Goal: Transaction & Acquisition: Purchase product/service

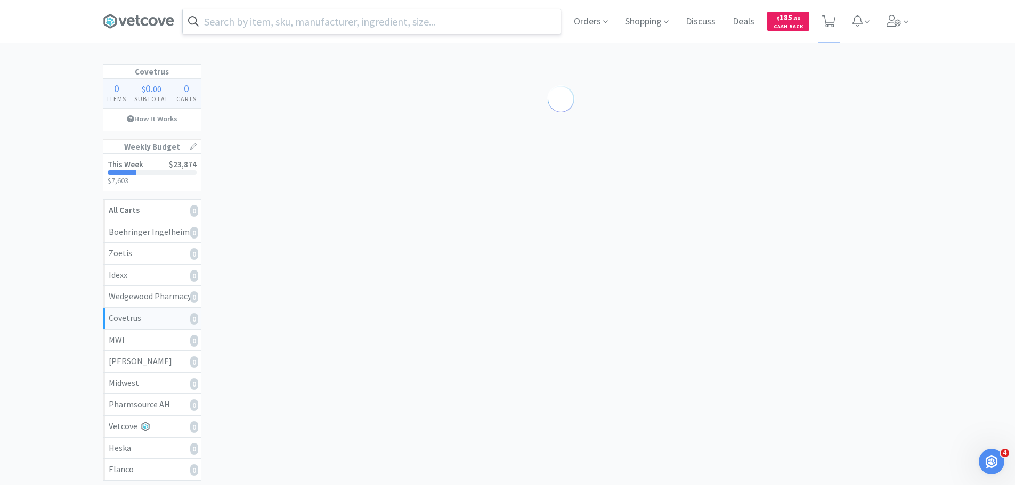
click at [329, 17] on input "text" at bounding box center [372, 21] width 378 height 25
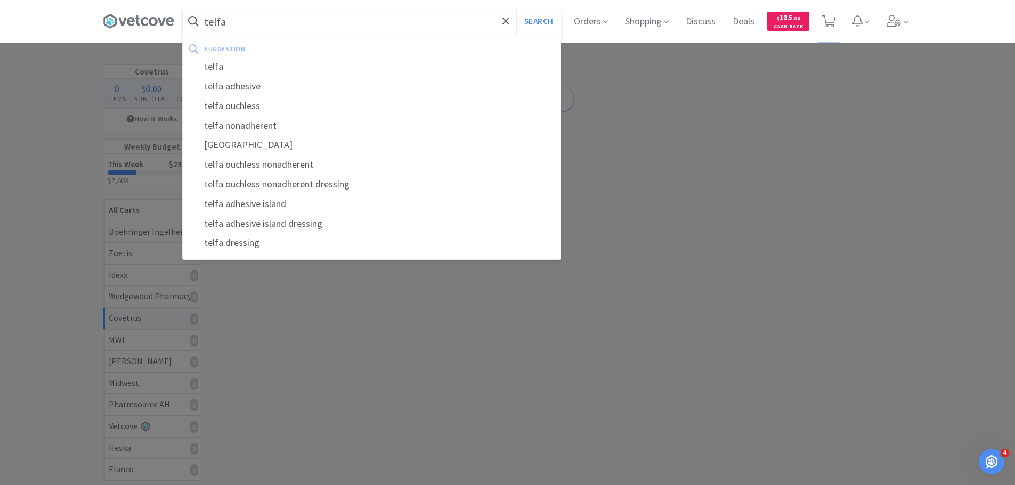
type input "telfa"
click at [516, 9] on button "Search" at bounding box center [538, 21] width 44 height 25
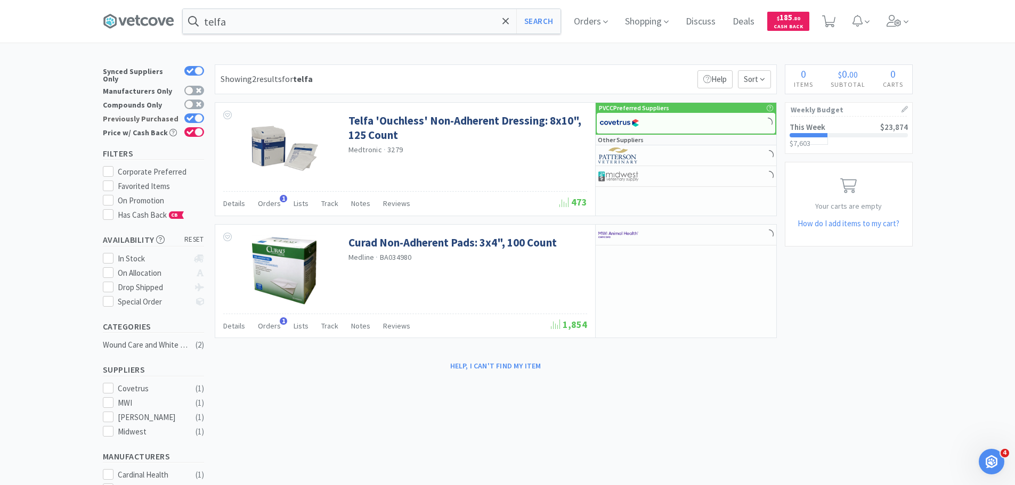
click at [196, 114] on div at bounding box center [198, 118] width 9 height 9
checkbox input "false"
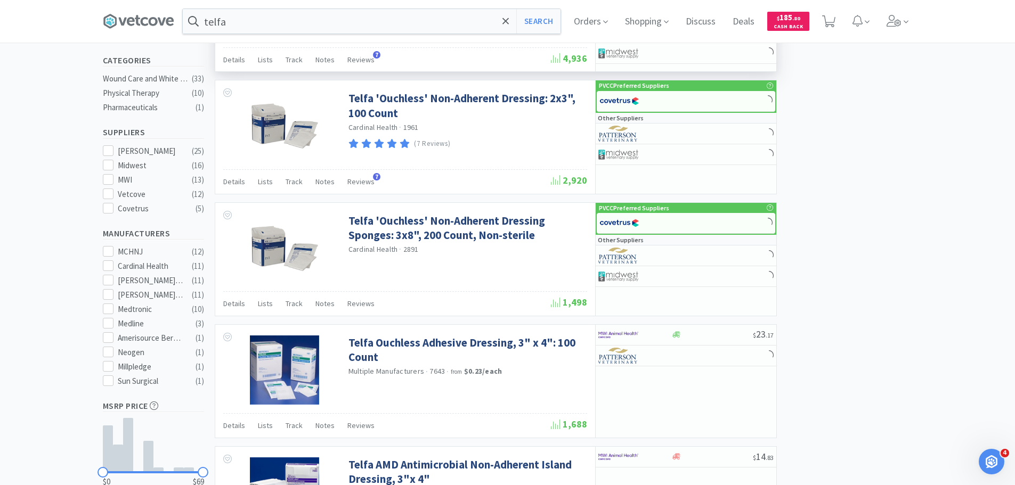
scroll to position [533, 0]
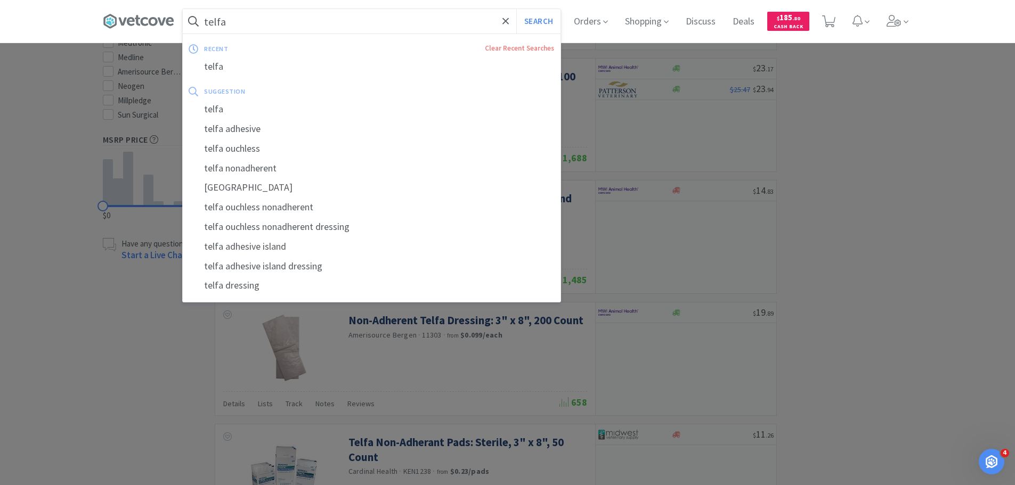
click at [269, 24] on input "telfa" at bounding box center [372, 21] width 378 height 25
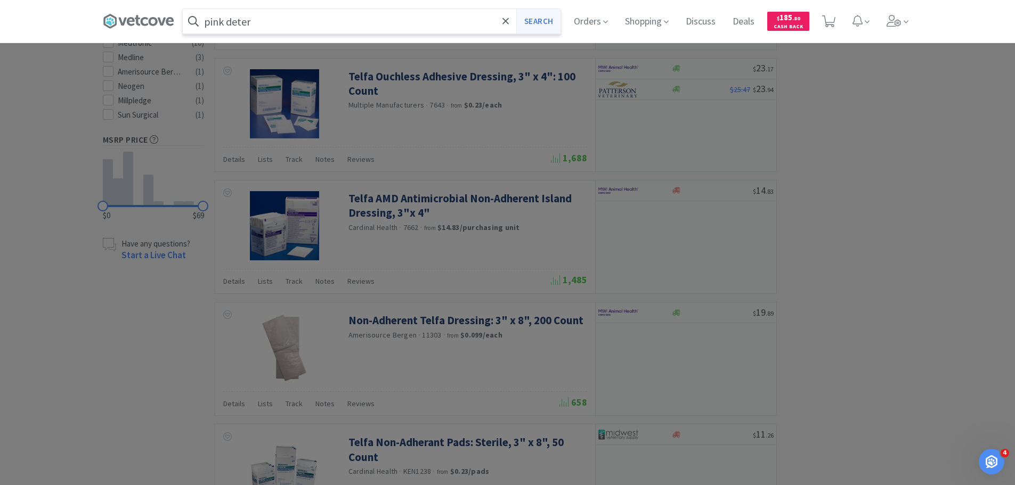
type input "pink deter"
click at [550, 17] on button "Search" at bounding box center [538, 21] width 44 height 25
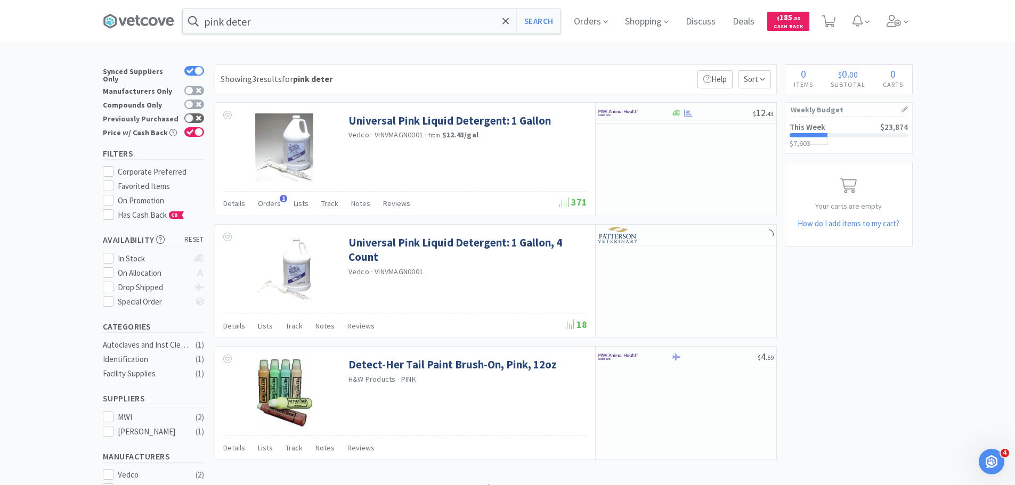
click at [201, 113] on div at bounding box center [194, 118] width 20 height 10
checkbox input "true"
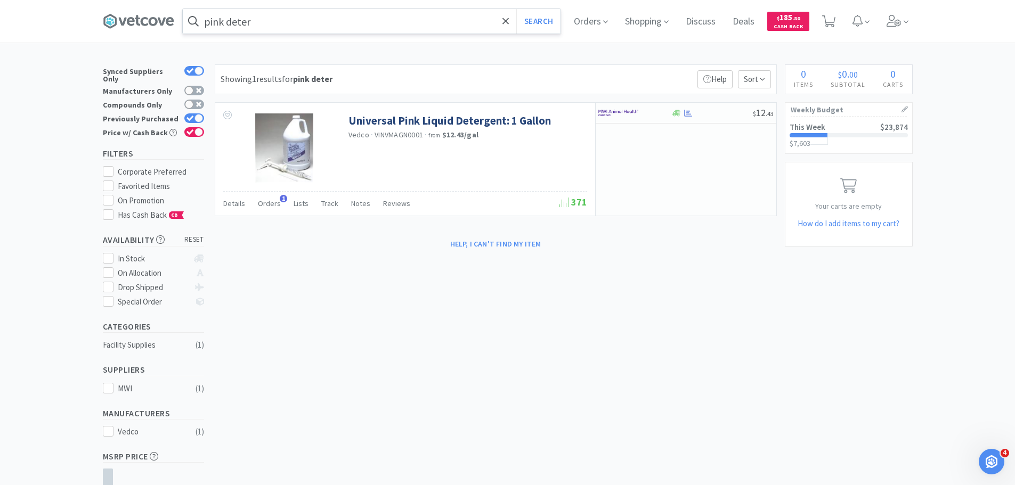
click at [271, 31] on input "pink deter" at bounding box center [372, 21] width 378 height 25
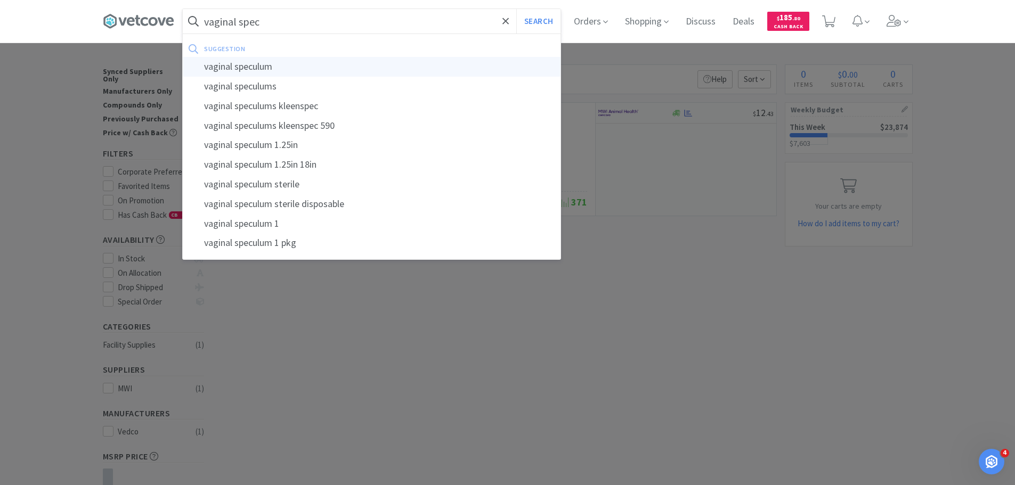
click at [262, 59] on div "vaginal speculum" at bounding box center [372, 67] width 378 height 20
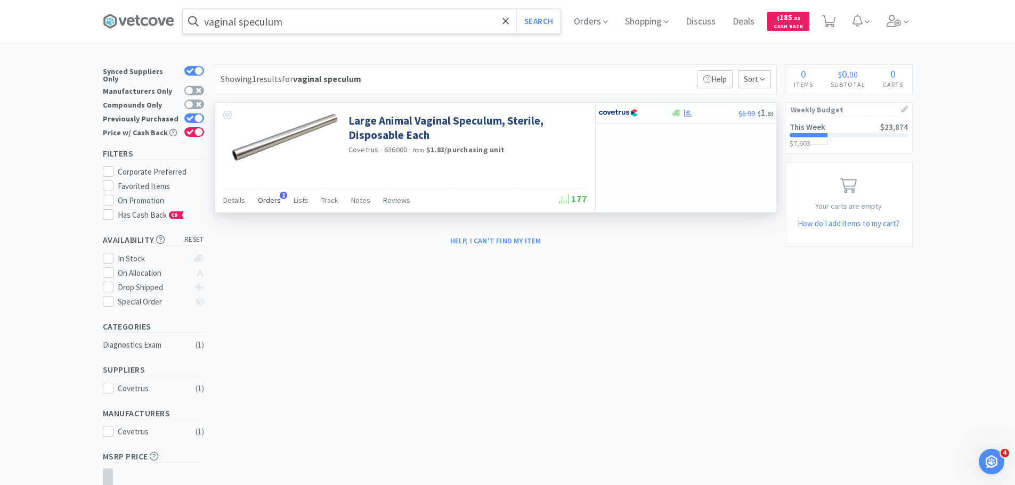
click at [263, 197] on span "Orders" at bounding box center [269, 201] width 23 height 10
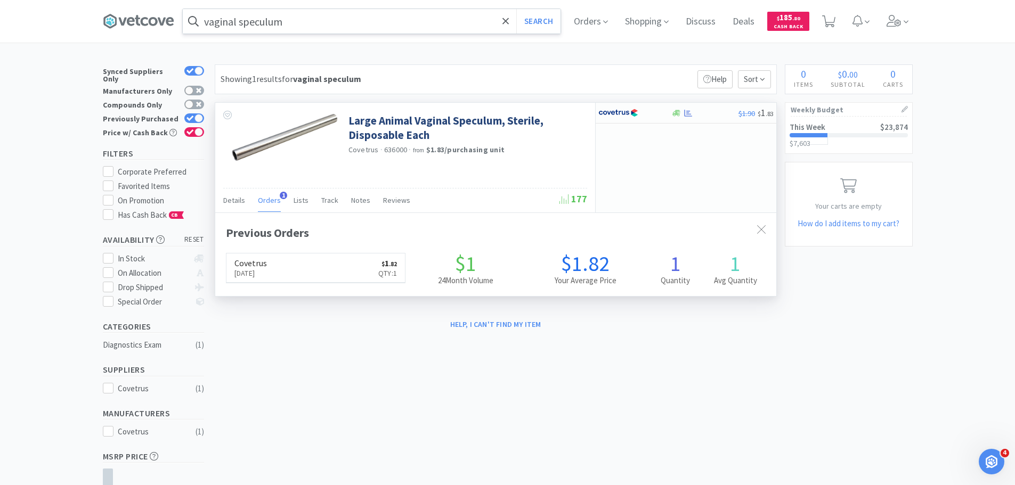
scroll to position [276, 561]
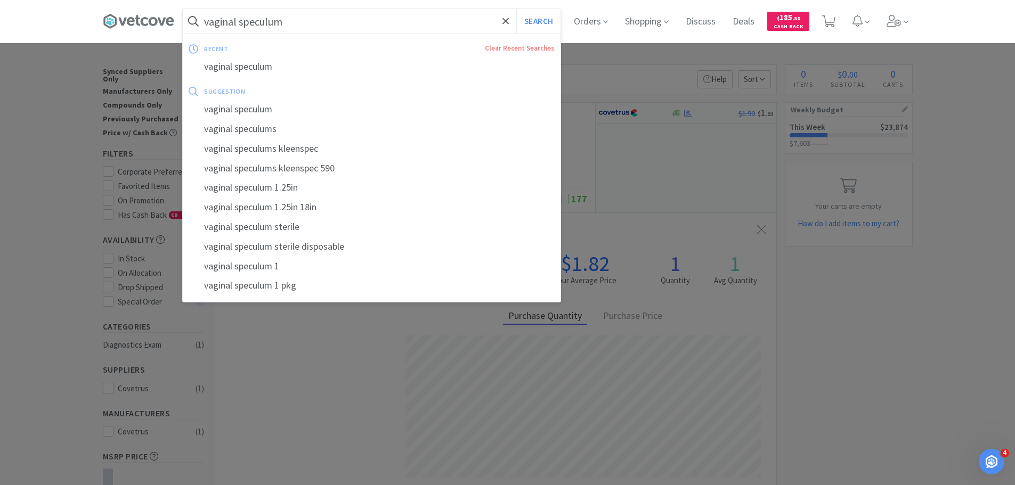
click at [323, 23] on input "vaginal speculum" at bounding box center [372, 21] width 378 height 25
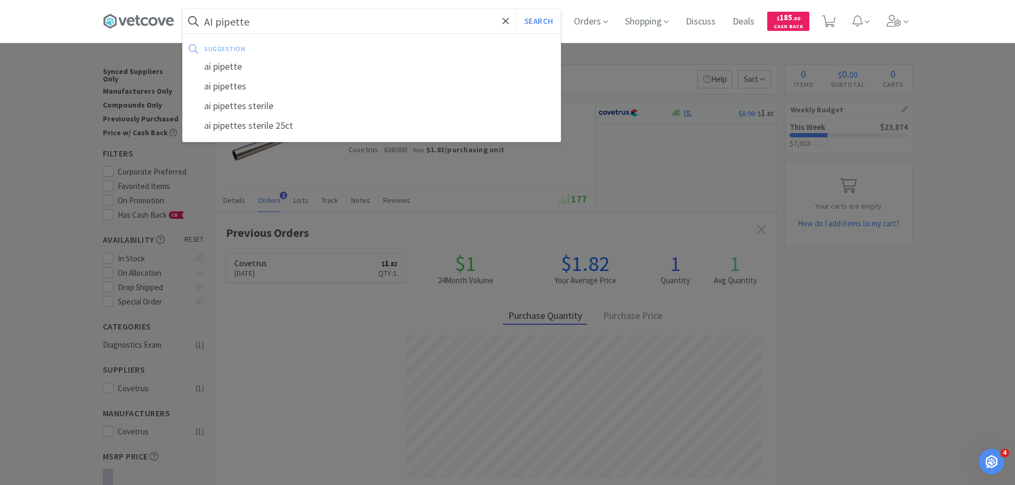
type input "AI pipette"
click at [516, 9] on button "Search" at bounding box center [538, 21] width 44 height 25
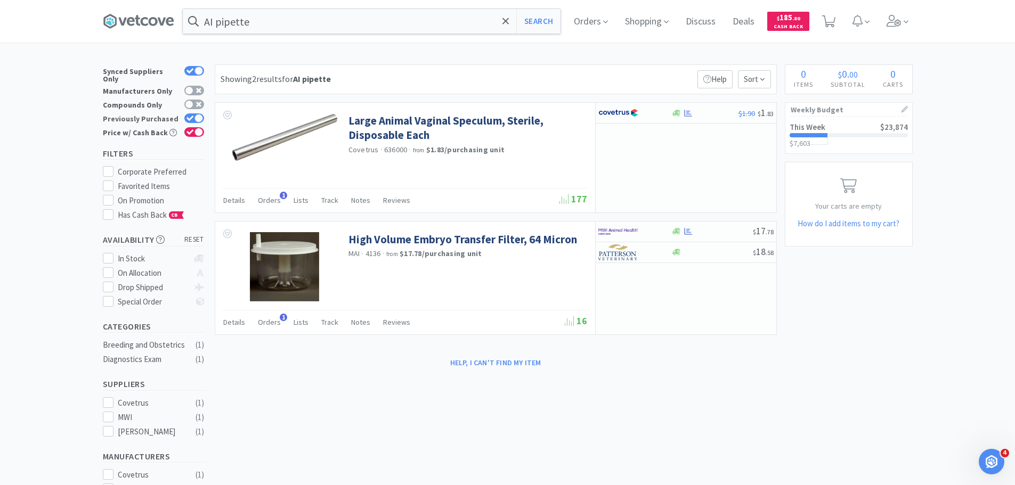
click at [197, 114] on div at bounding box center [198, 118] width 9 height 9
checkbox input "false"
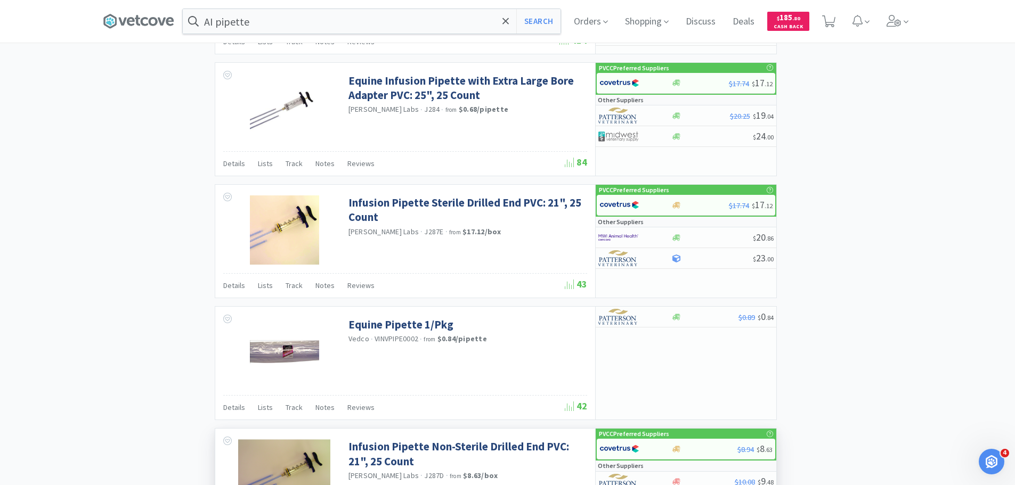
scroll to position [906, 0]
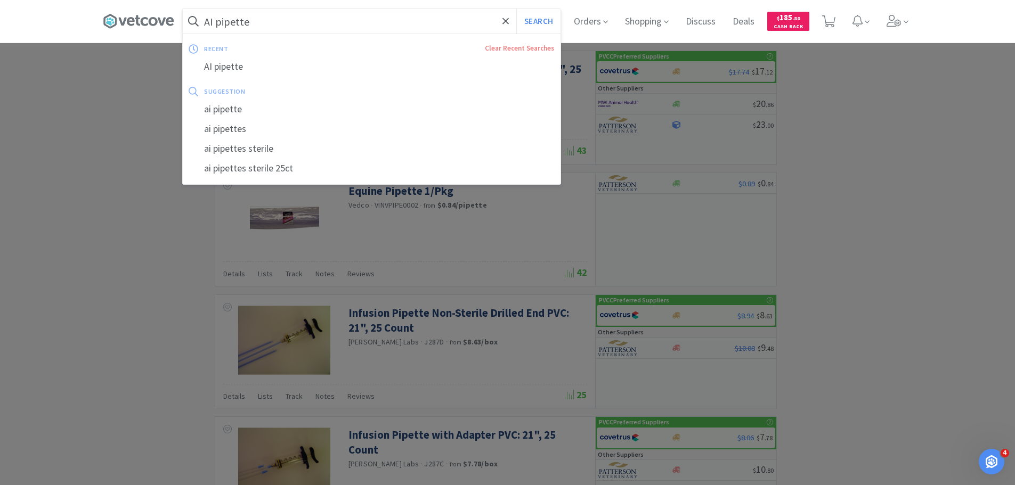
click at [271, 25] on input "AI pipette" at bounding box center [372, 21] width 378 height 25
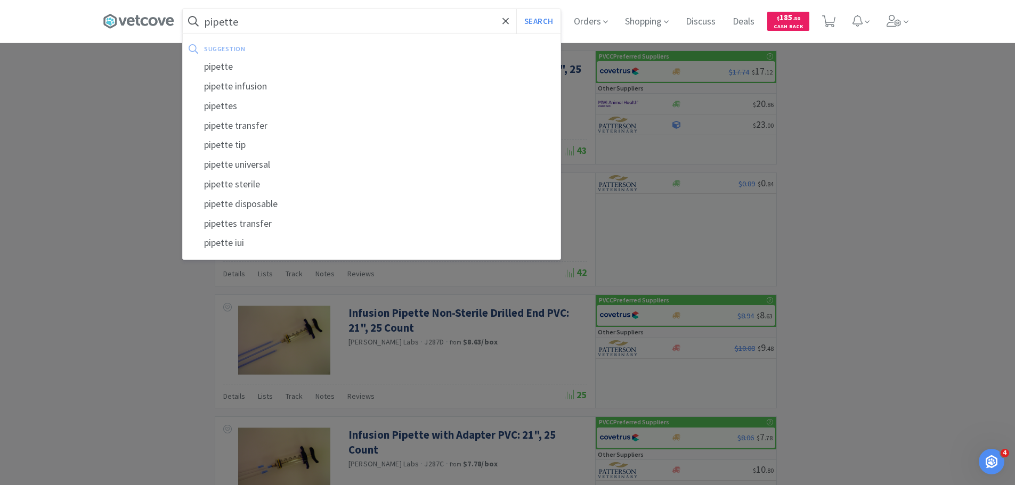
type input "pipette"
click at [516, 9] on button "Search" at bounding box center [538, 21] width 44 height 25
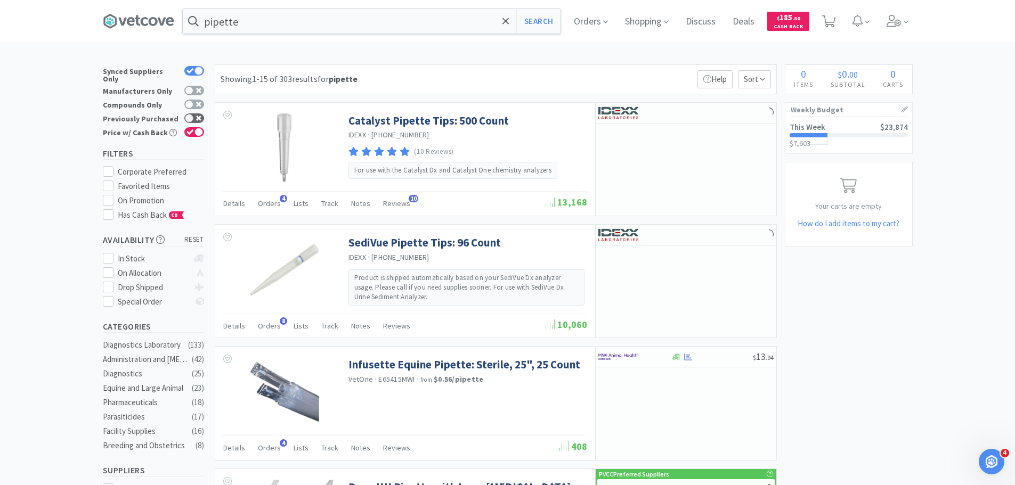
click at [198, 116] on div at bounding box center [194, 118] width 20 height 10
checkbox input "true"
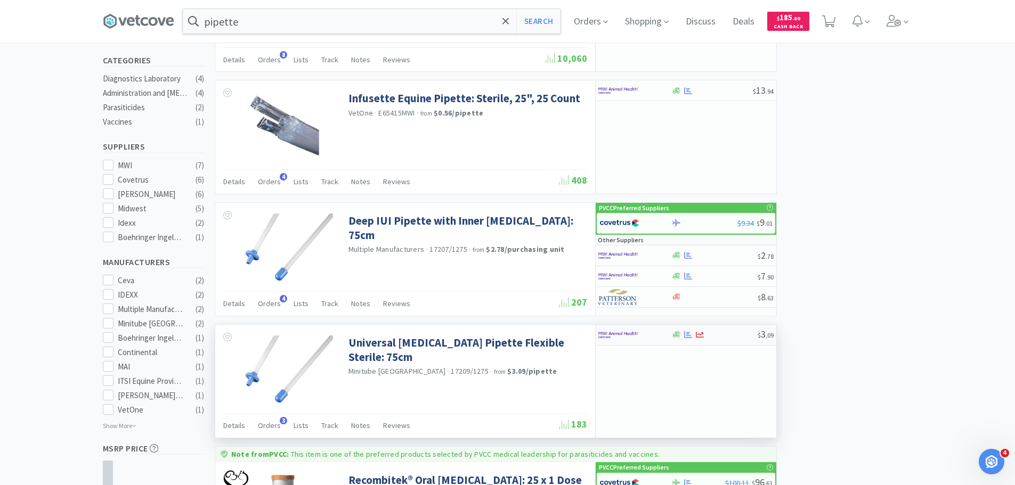
scroll to position [373, 0]
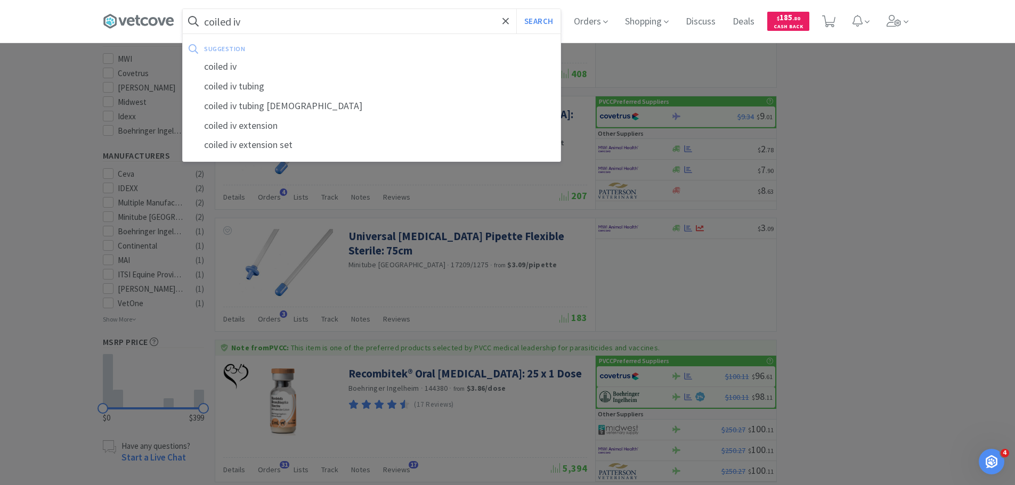
click at [516, 9] on button "Search" at bounding box center [538, 21] width 44 height 25
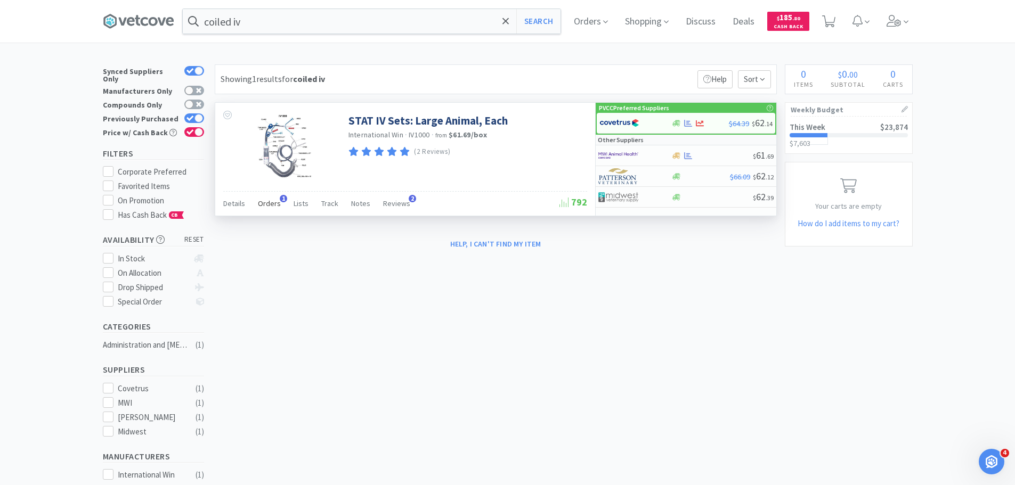
click at [272, 203] on span "Orders" at bounding box center [269, 204] width 23 height 10
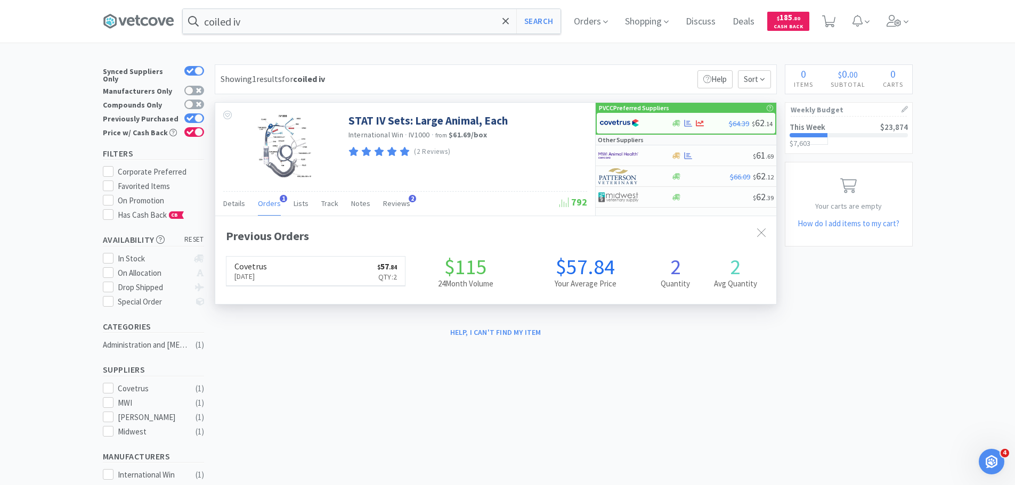
scroll to position [276, 561]
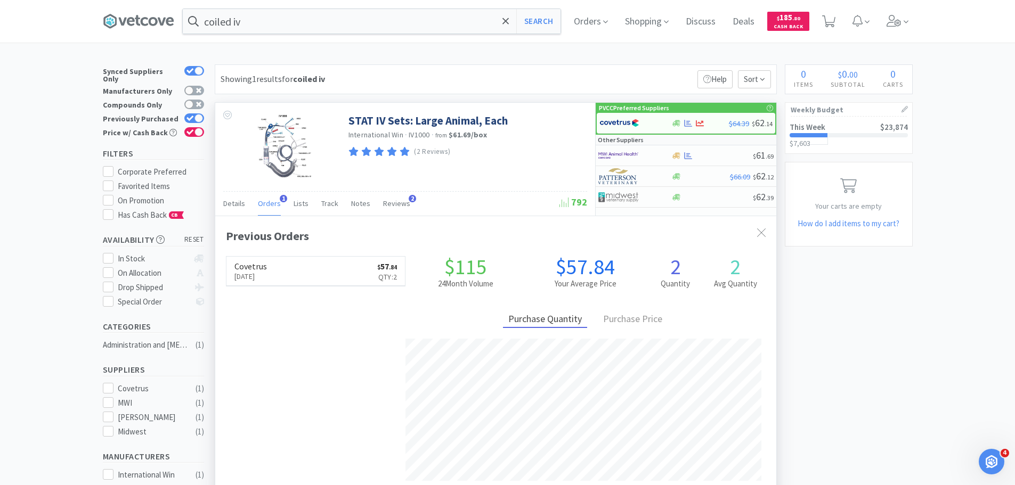
click at [272, 202] on span "Orders" at bounding box center [269, 204] width 23 height 10
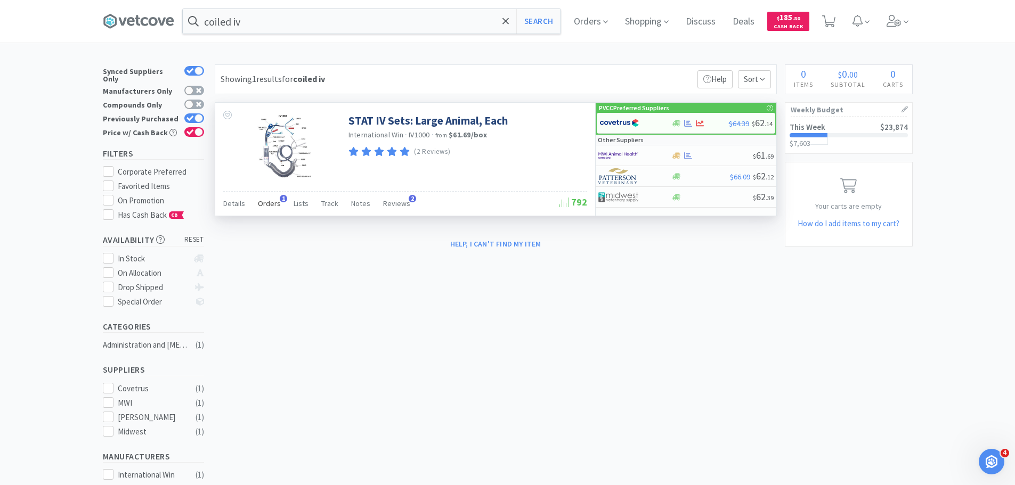
click at [272, 202] on span "Orders" at bounding box center [269, 204] width 23 height 10
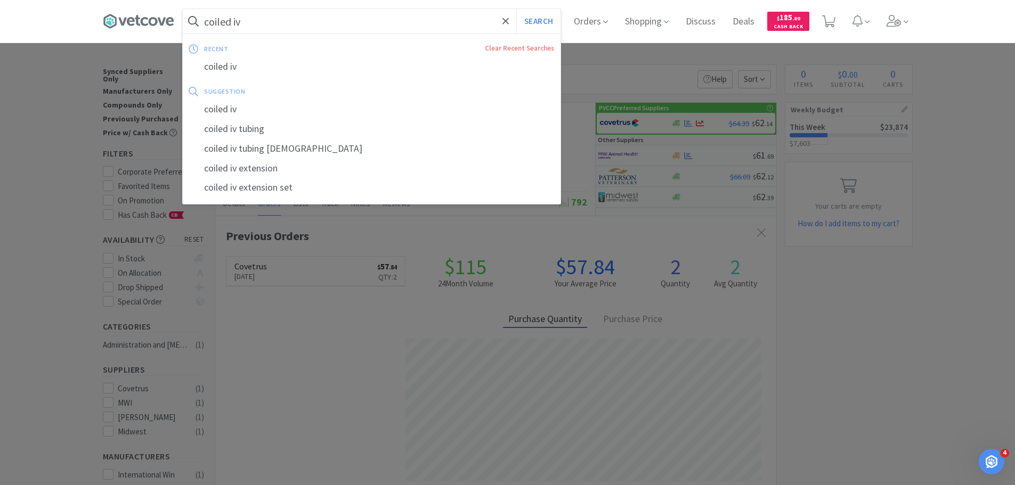
click at [286, 29] on input "coiled iv" at bounding box center [372, 21] width 378 height 25
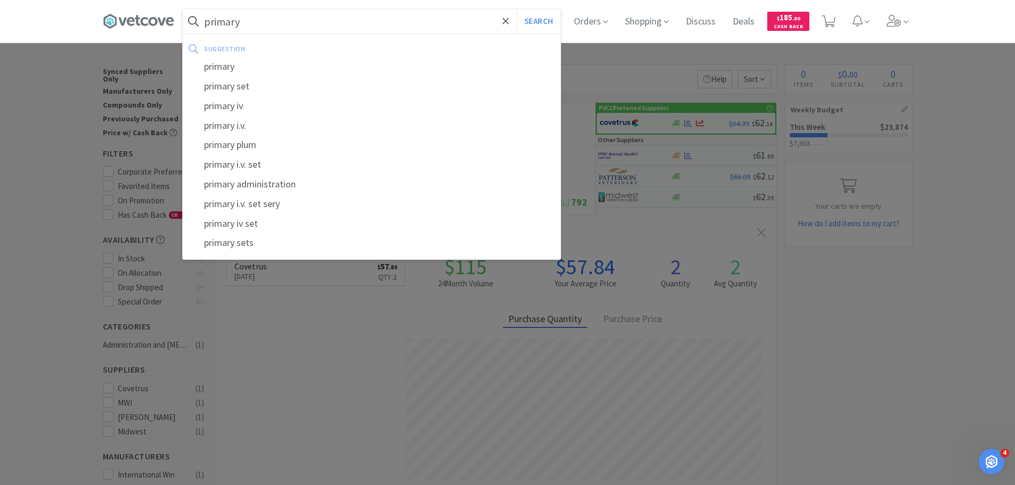
click at [516, 9] on button "Search" at bounding box center [538, 21] width 44 height 25
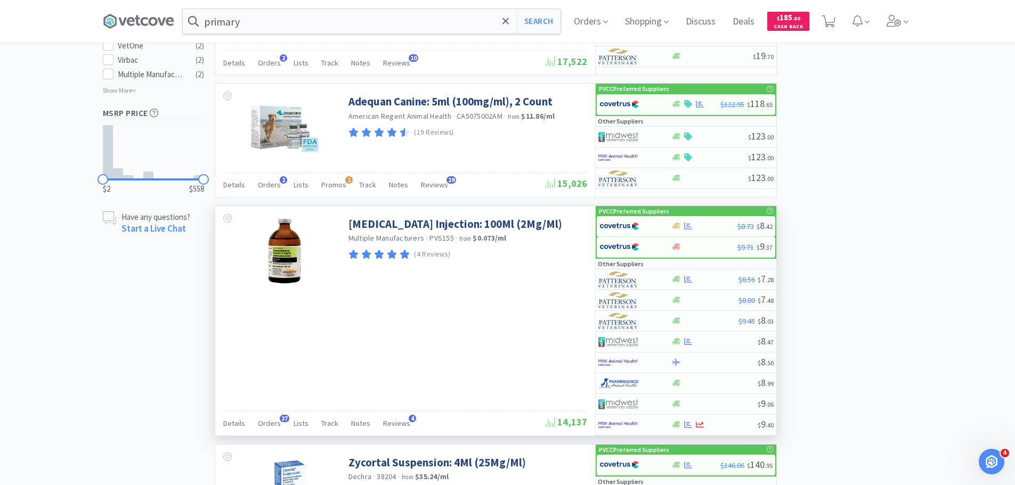
scroll to position [639, 0]
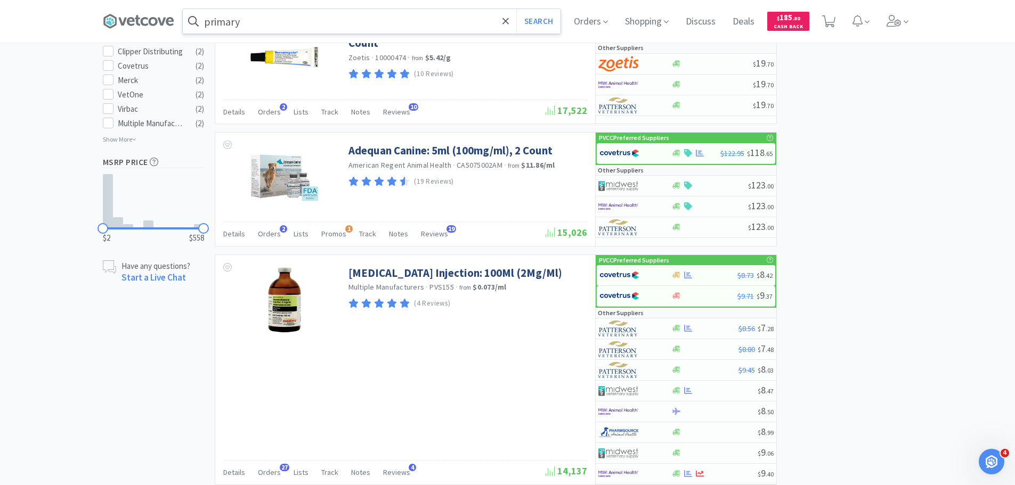
click at [310, 26] on input "primary" at bounding box center [372, 21] width 378 height 25
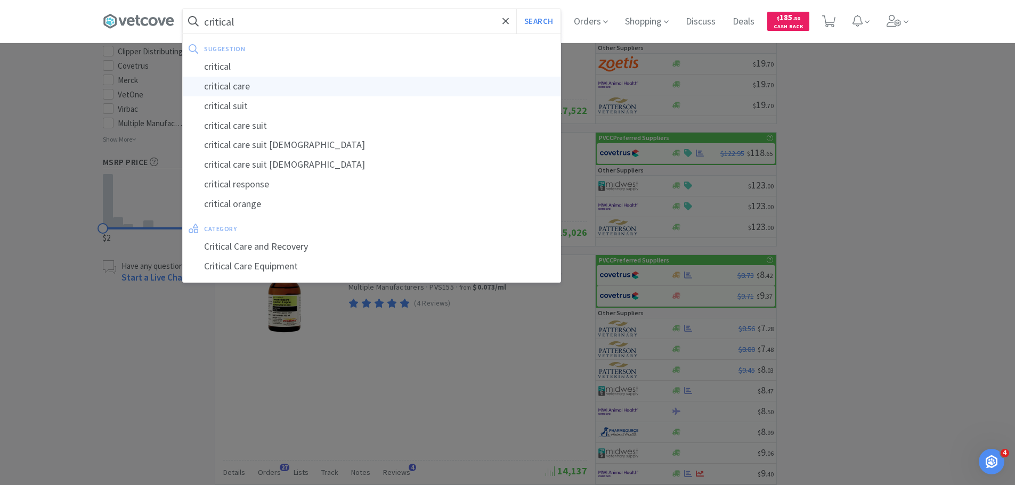
click at [304, 94] on div "critical care" at bounding box center [372, 87] width 378 height 20
type input "critical care"
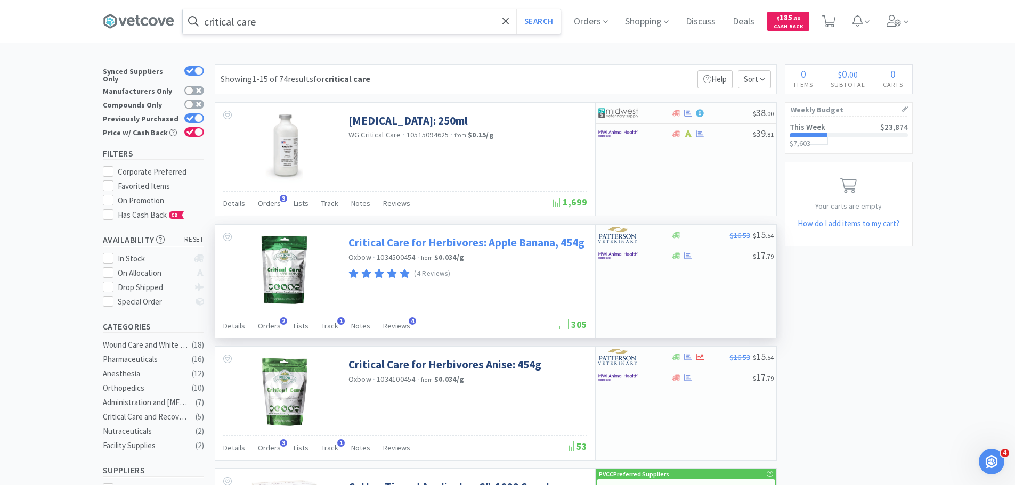
click at [383, 247] on link "Critical Care for Herbivores: Apple Banana, 454g" at bounding box center [466, 242] width 236 height 14
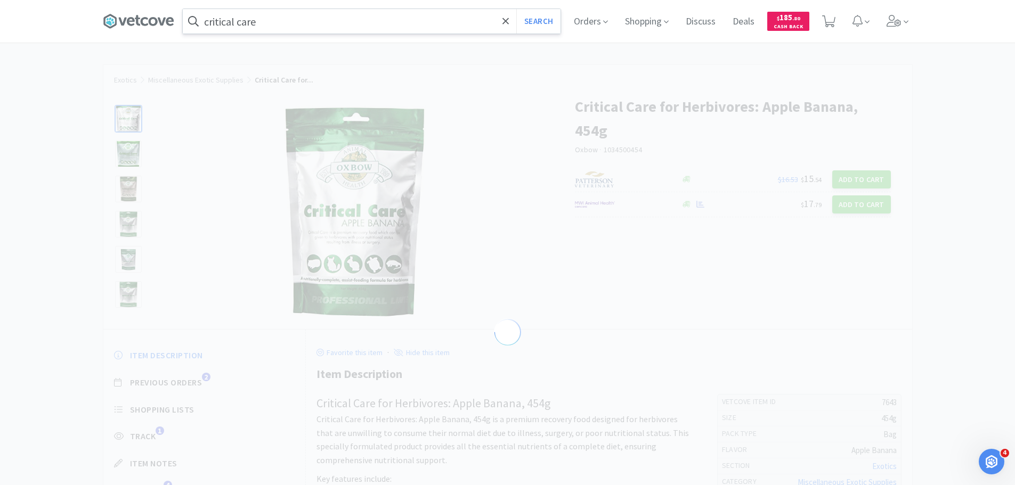
select select "7643"
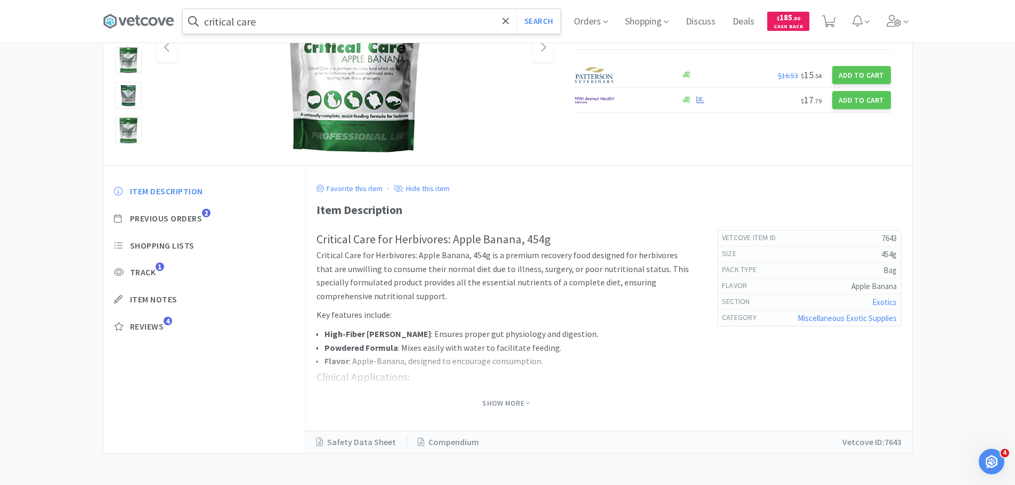
scroll to position [165, 0]
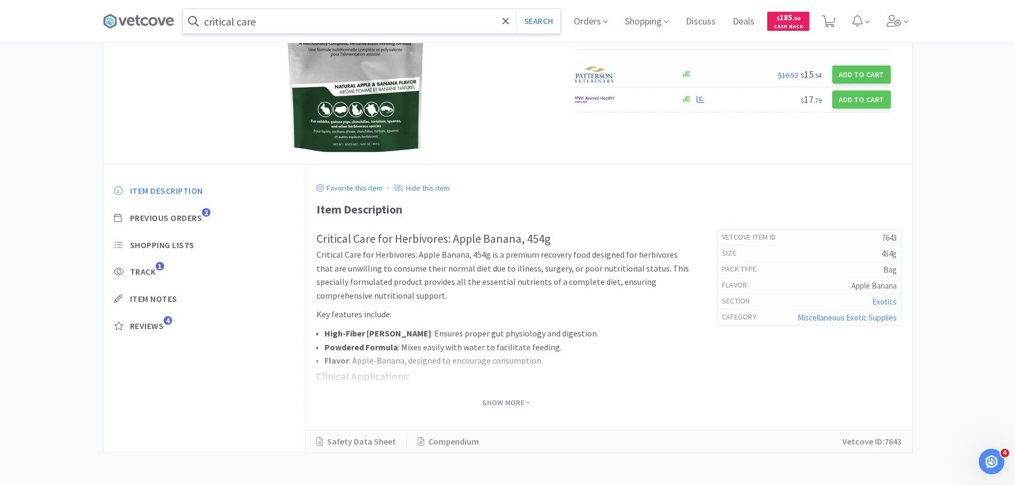
click at [677, 62] on div "$16.53 $ 15 . 54 Add to Cart" at bounding box center [733, 74] width 316 height 25
select select "1"
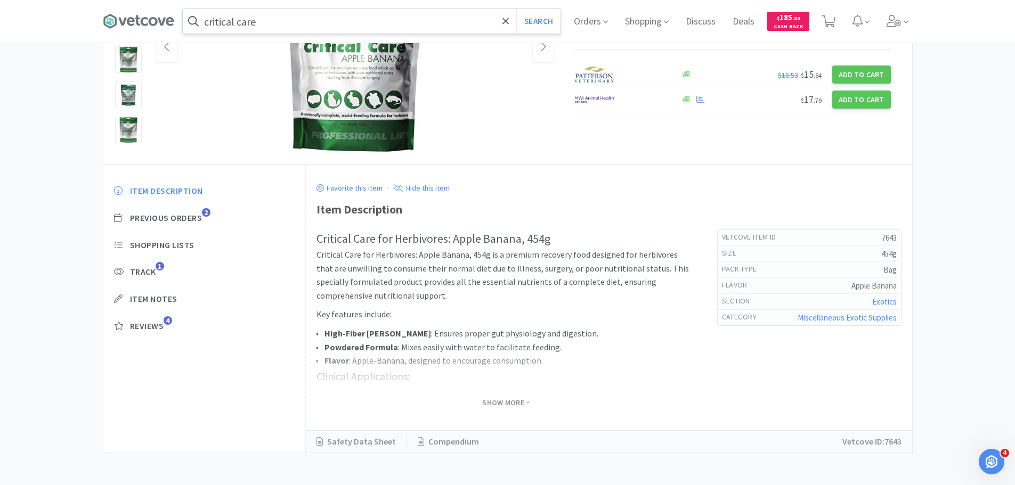
click at [274, 19] on input "critical care" at bounding box center [372, 21] width 378 height 25
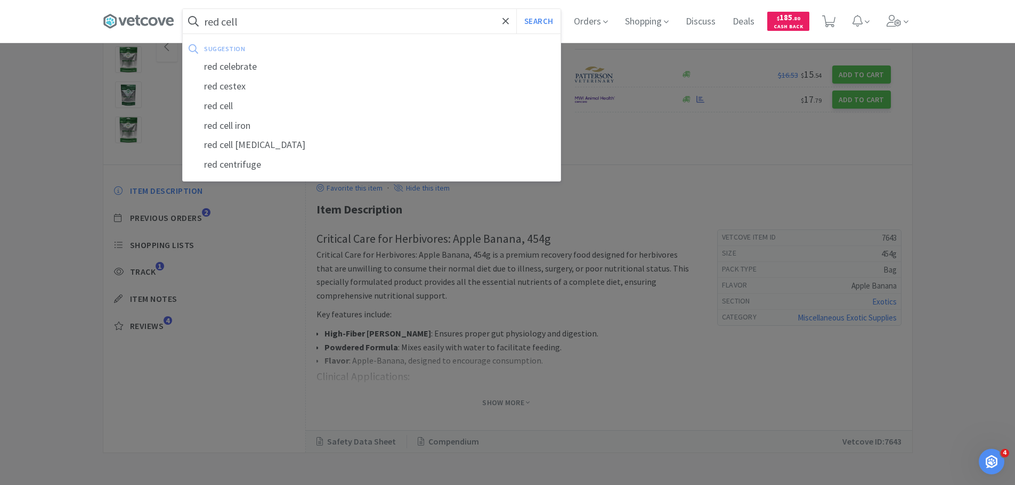
type input "red cell"
click at [516, 9] on button "Search" at bounding box center [538, 21] width 44 height 25
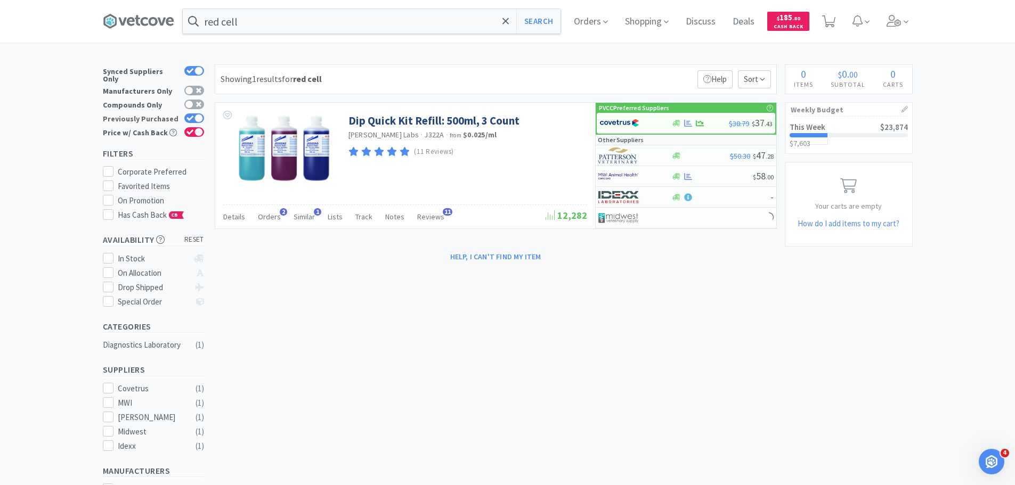
click at [185, 113] on div at bounding box center [194, 118] width 20 height 10
checkbox input "false"
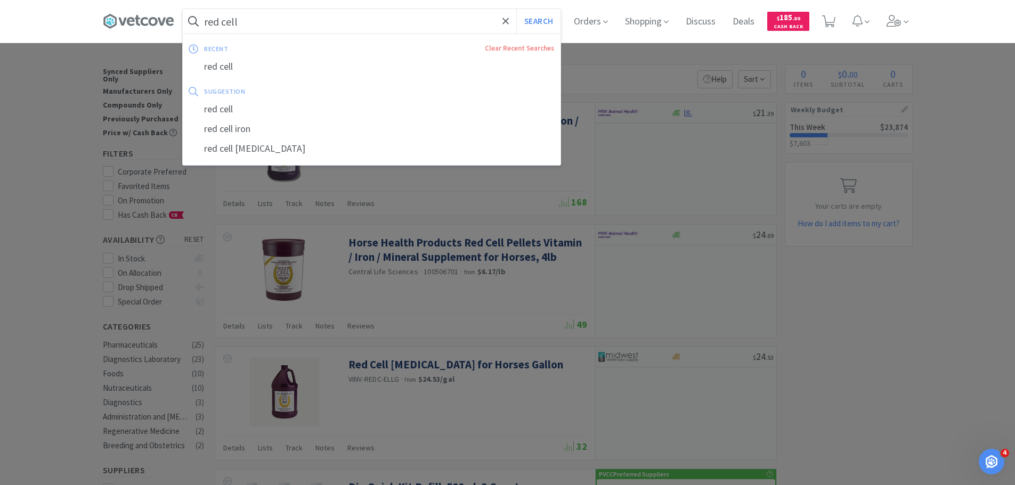
click at [259, 24] on input "red cell" at bounding box center [372, 21] width 378 height 25
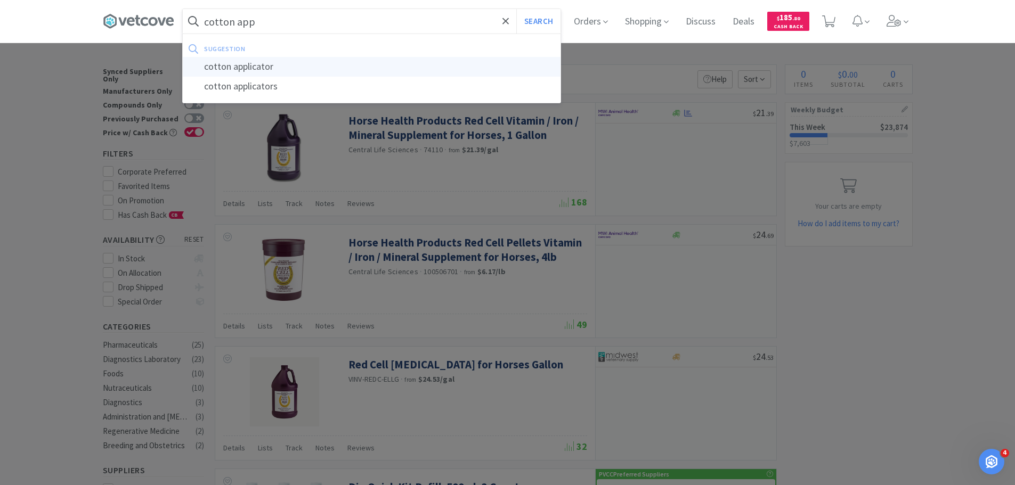
click at [271, 63] on div "cotton applicator" at bounding box center [372, 67] width 378 height 20
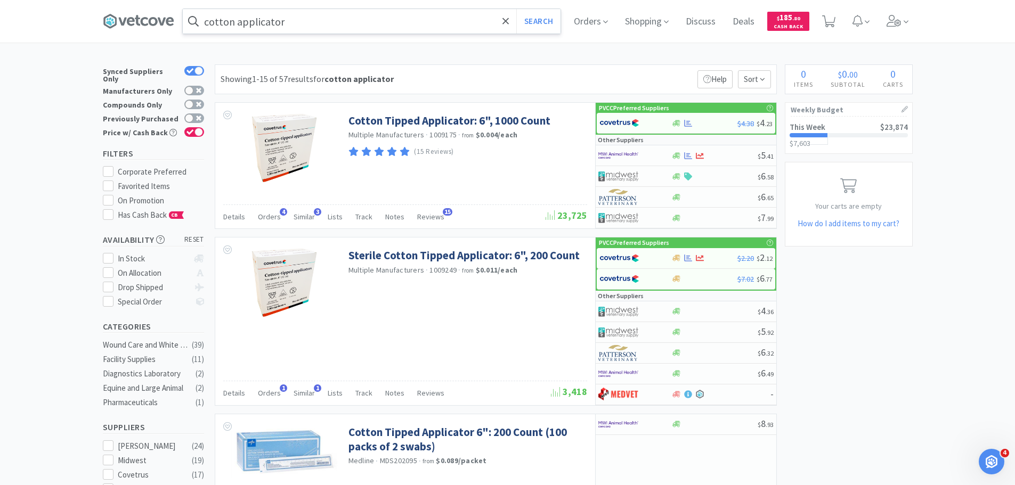
click at [308, 18] on input "cotton applicator" at bounding box center [372, 21] width 378 height 25
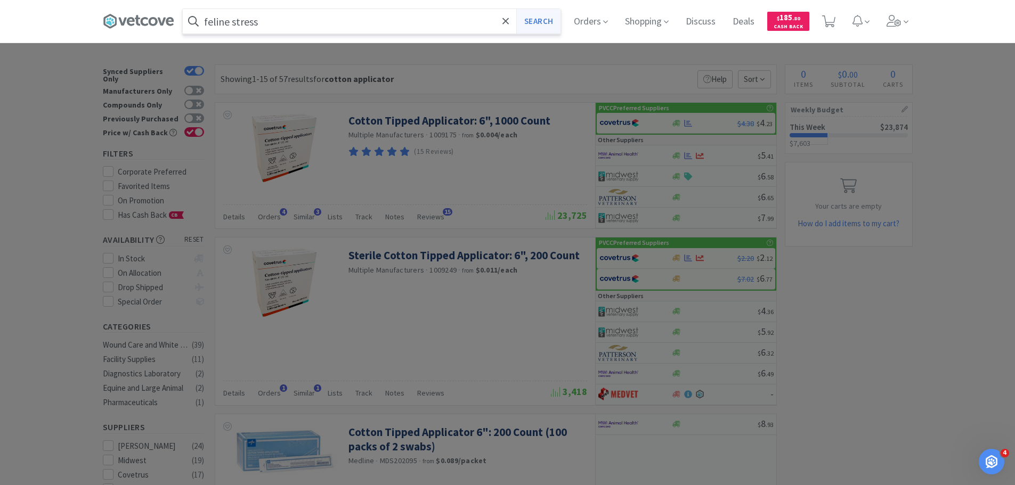
type input "feline stress"
click at [540, 25] on button "Search" at bounding box center [538, 21] width 44 height 25
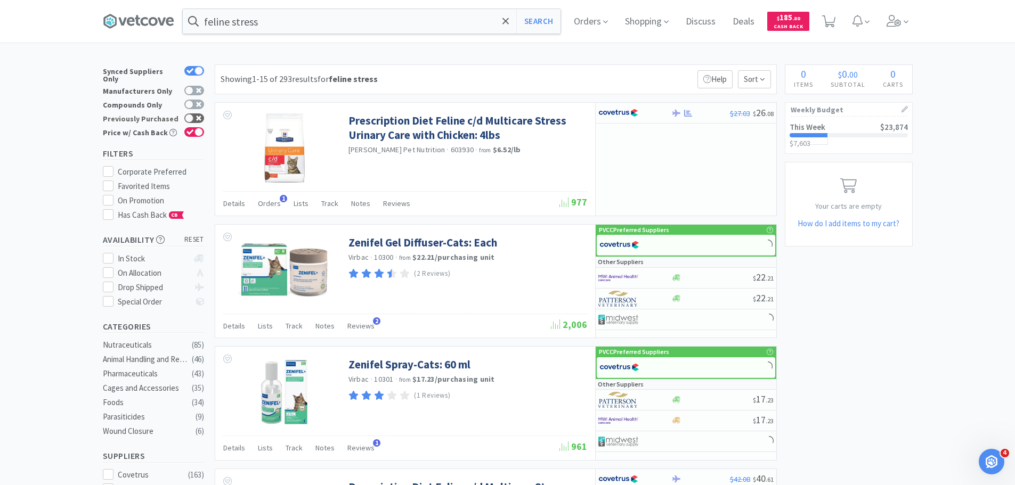
click at [193, 114] on div at bounding box center [189, 118] width 9 height 9
checkbox input "true"
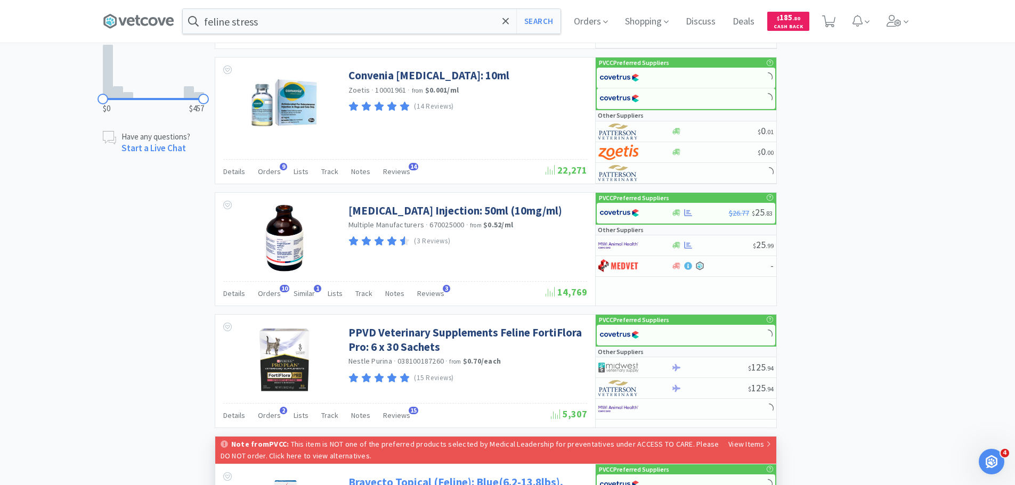
scroll to position [693, 0]
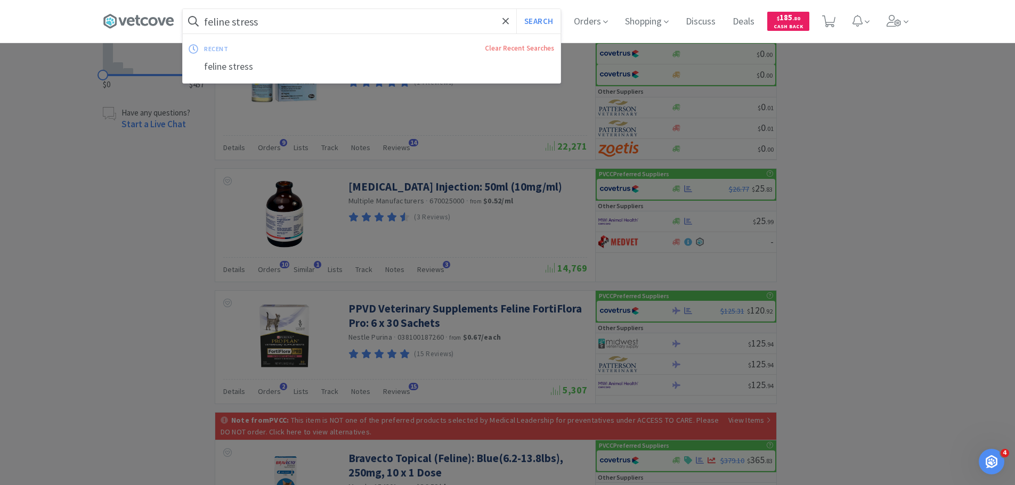
click at [336, 22] on input "feline stress" at bounding box center [372, 21] width 378 height 25
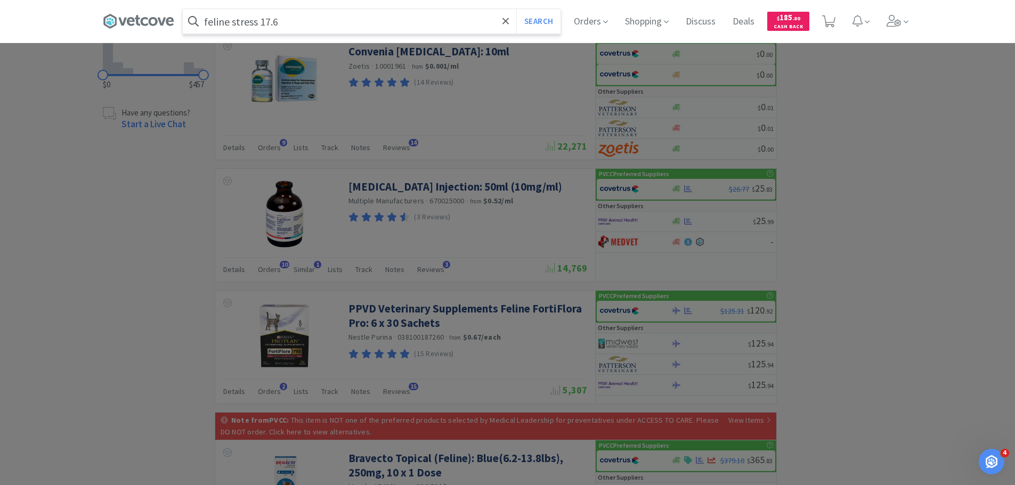
scroll to position [479, 0]
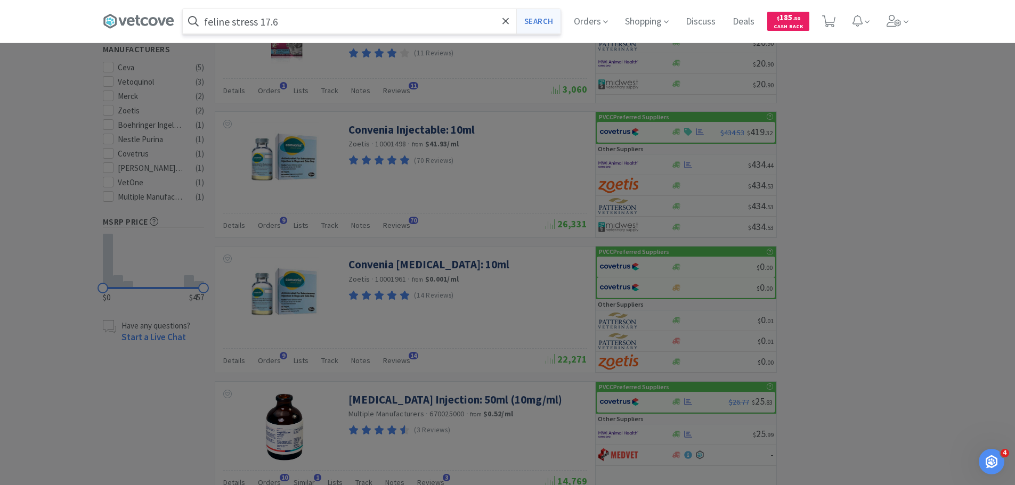
type input "feline stress 17.6"
click at [552, 29] on button "Search" at bounding box center [538, 21] width 44 height 25
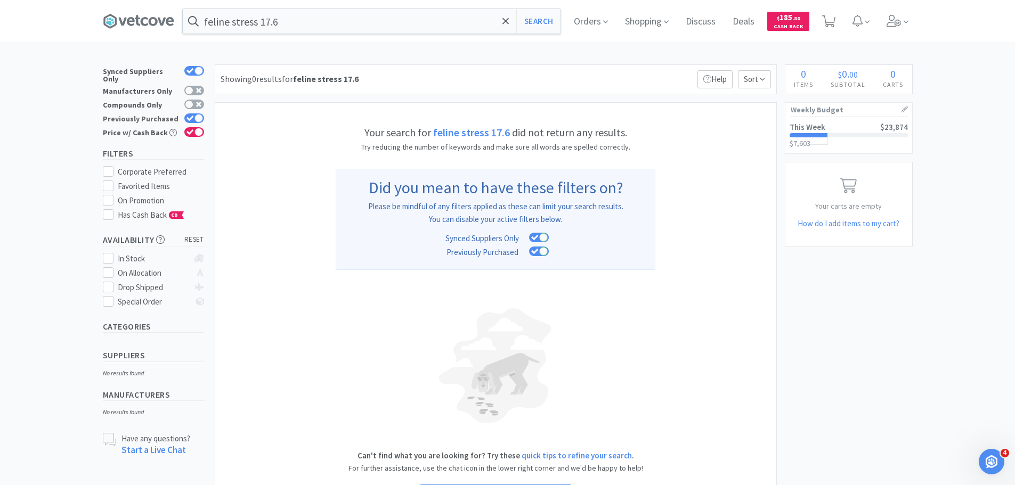
click at [192, 116] on icon at bounding box center [189, 119] width 7 height 6
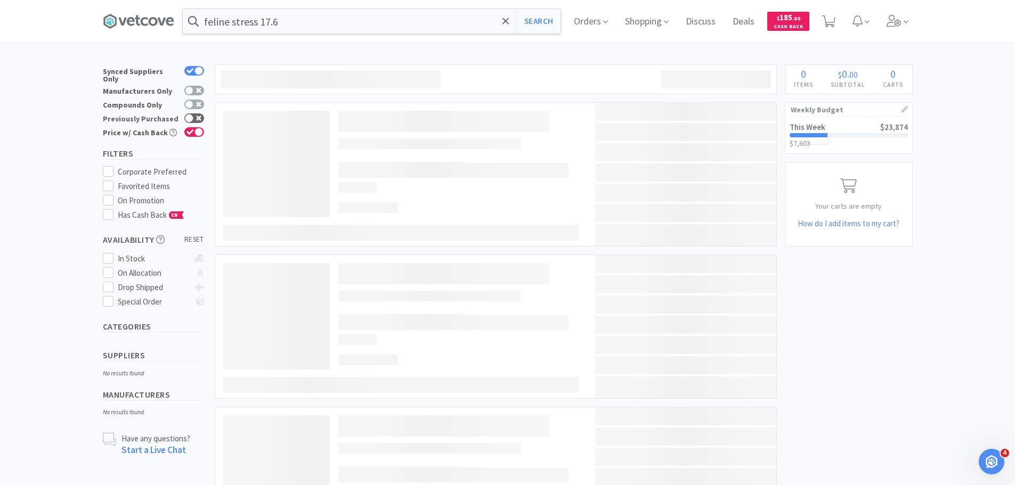
checkbox input "false"
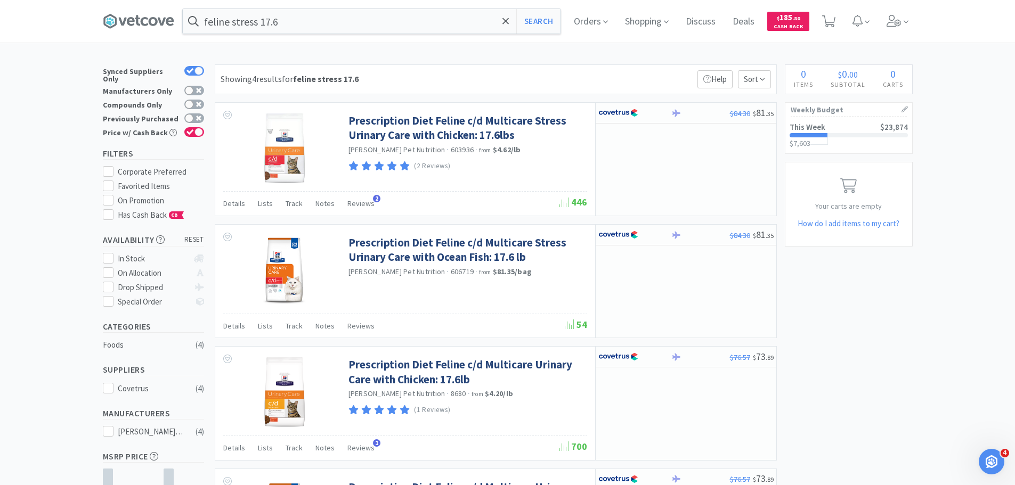
click at [907, 396] on div "× Filter Results Synced Suppliers Only Manufacturers Only Compounds Only Previo…" at bounding box center [508, 341] width 810 height 555
click at [358, 18] on input "feline stress 17.6" at bounding box center [372, 21] width 378 height 25
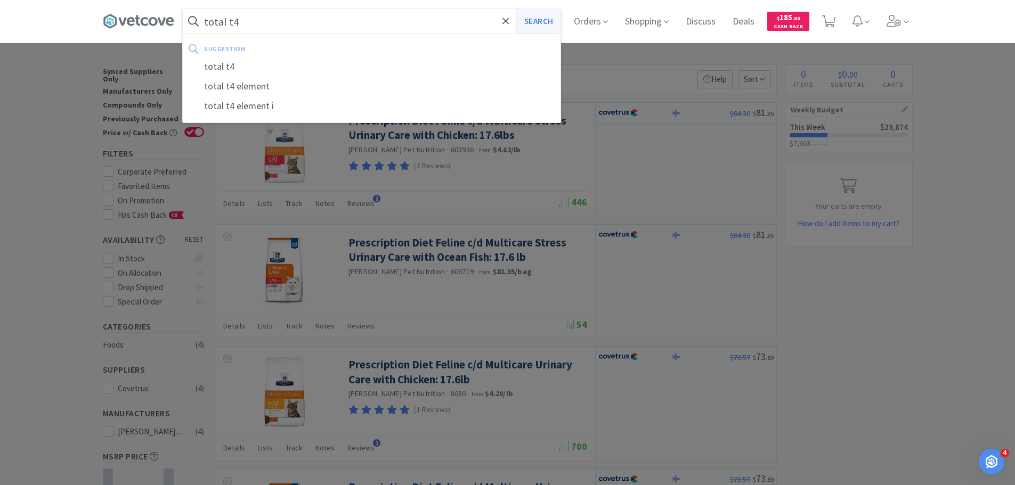
click at [544, 22] on button "Search" at bounding box center [538, 21] width 44 height 25
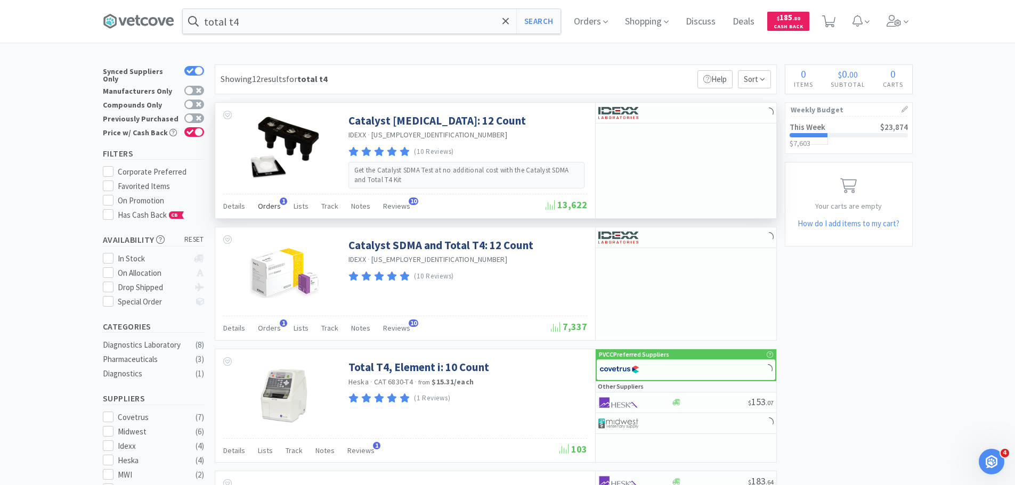
click at [271, 210] on span "Orders" at bounding box center [269, 206] width 23 height 10
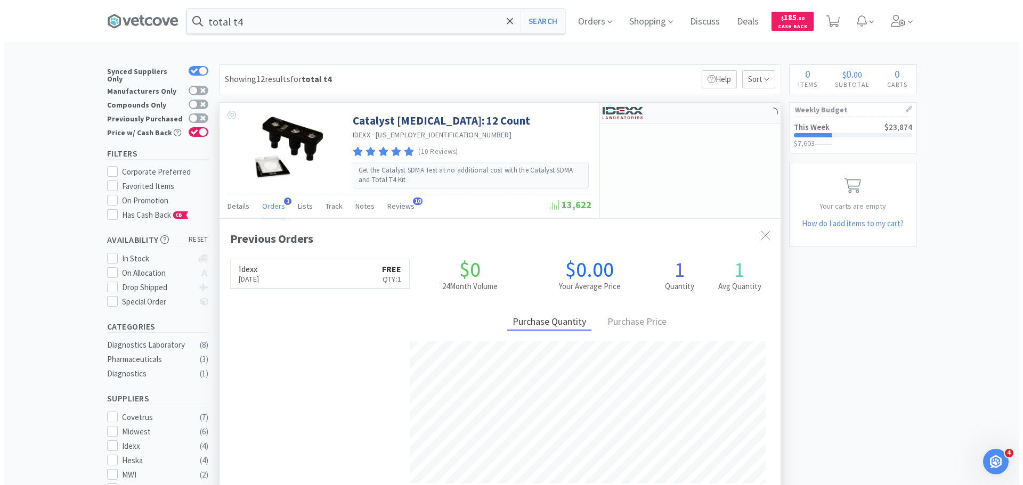
scroll to position [276, 561]
click at [696, 113] on div at bounding box center [686, 113] width 181 height 21
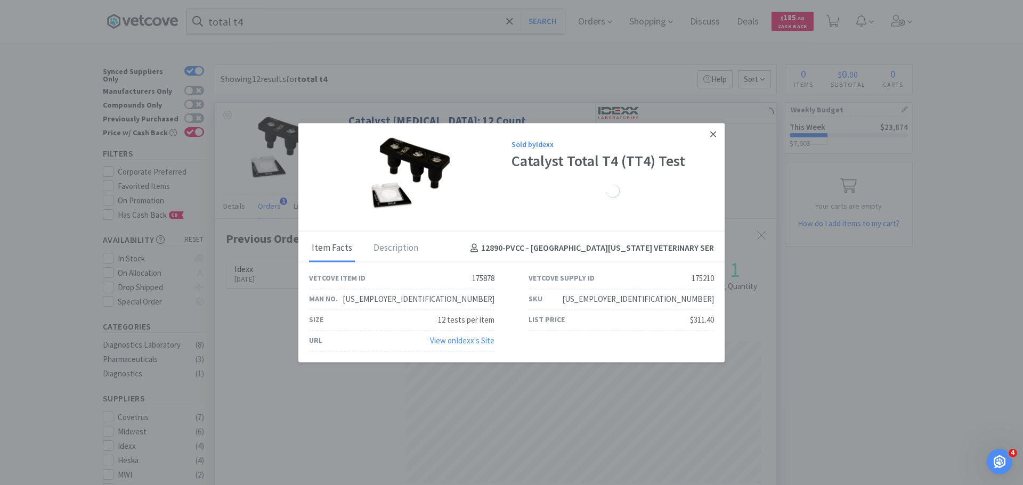
click at [714, 136] on icon at bounding box center [713, 134] width 6 height 10
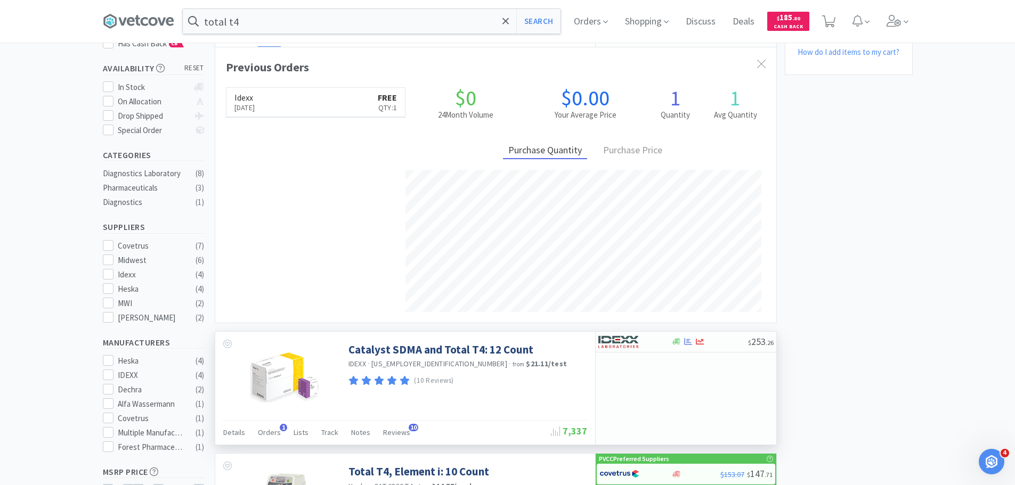
scroll to position [53, 0]
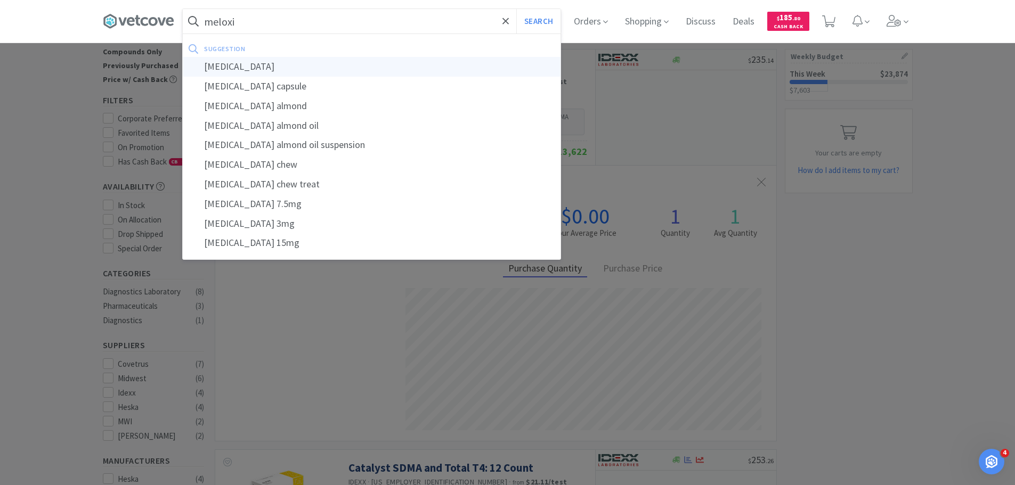
click at [212, 59] on div "[MEDICAL_DATA]" at bounding box center [372, 67] width 378 height 20
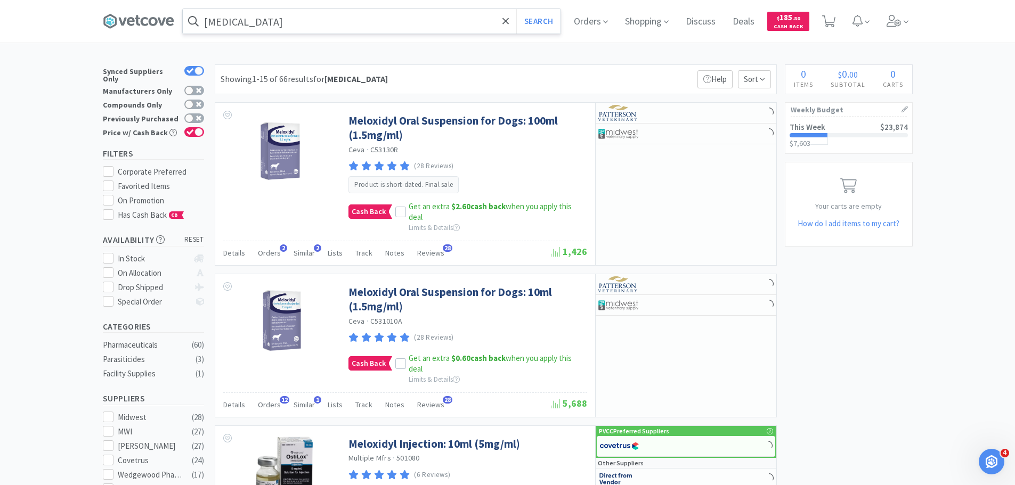
click at [314, 25] on input "[MEDICAL_DATA]" at bounding box center [372, 21] width 378 height 25
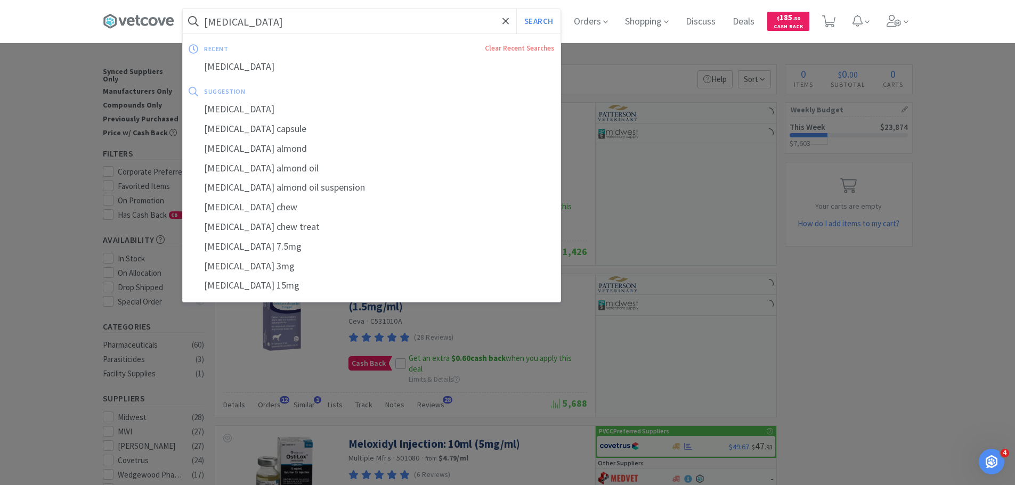
click at [314, 25] on input "[MEDICAL_DATA]" at bounding box center [372, 21] width 378 height 25
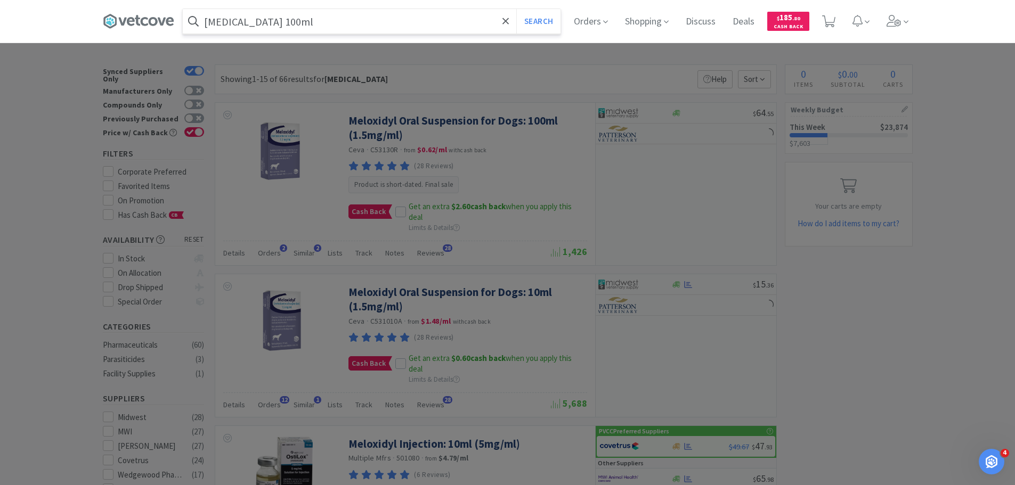
click at [516, 9] on button "Search" at bounding box center [538, 21] width 44 height 25
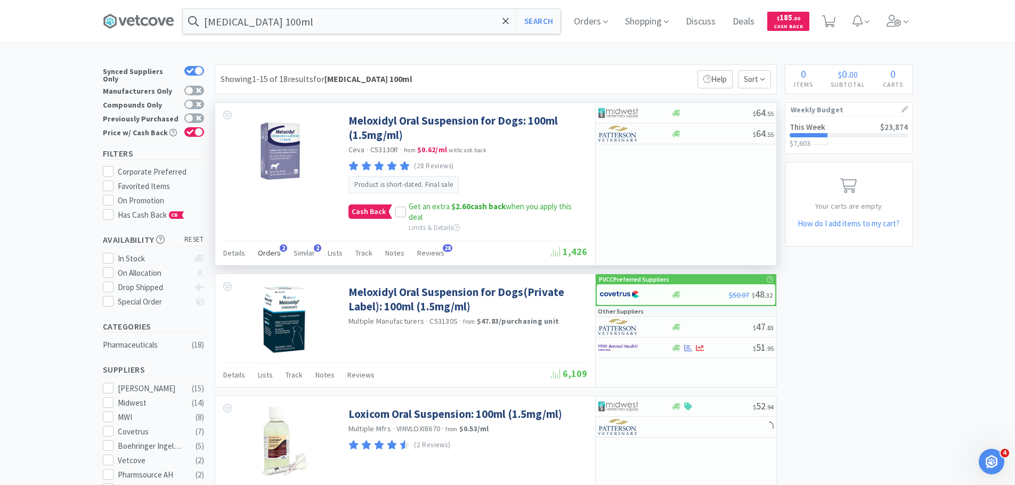
click at [277, 256] on span "Orders" at bounding box center [269, 253] width 23 height 10
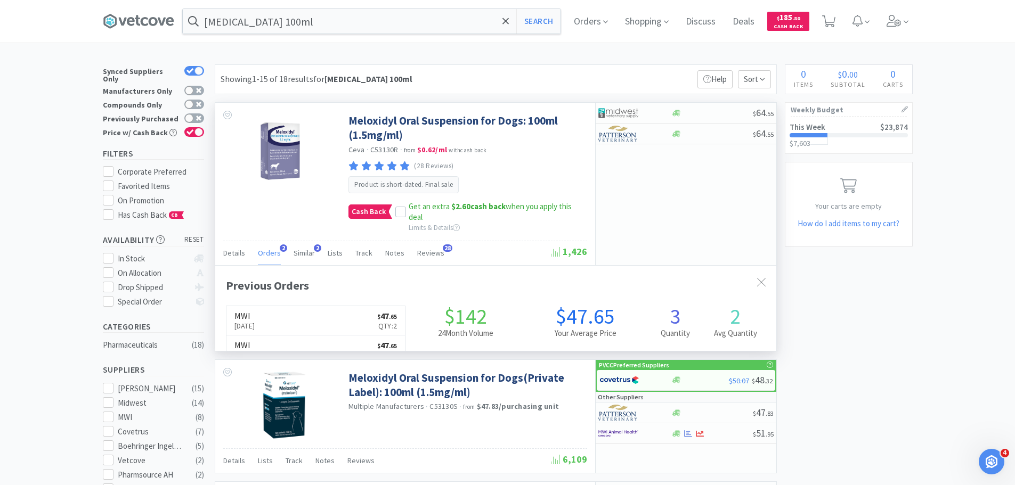
scroll to position [276, 561]
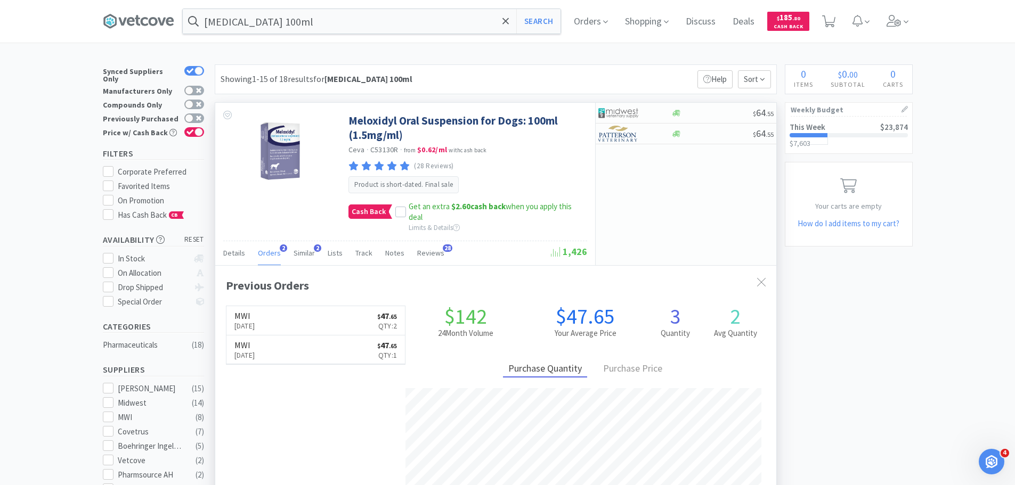
click at [277, 256] on span "Orders" at bounding box center [269, 253] width 23 height 10
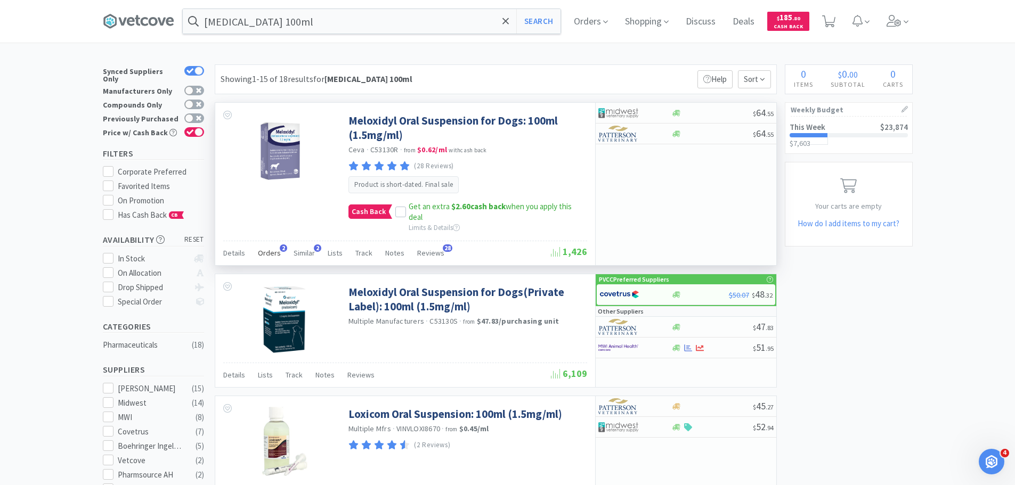
click at [273, 251] on span "Orders" at bounding box center [269, 253] width 23 height 10
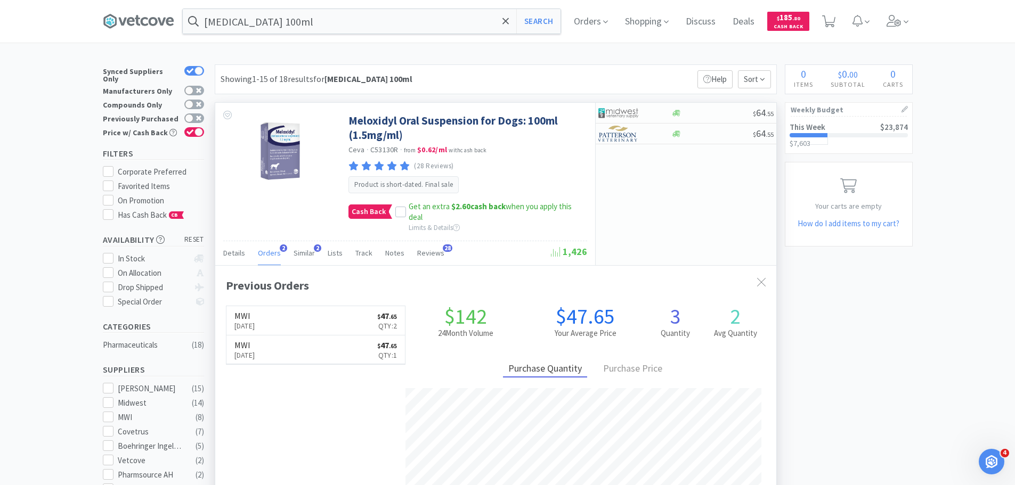
click at [273, 251] on span "Orders" at bounding box center [269, 253] width 23 height 10
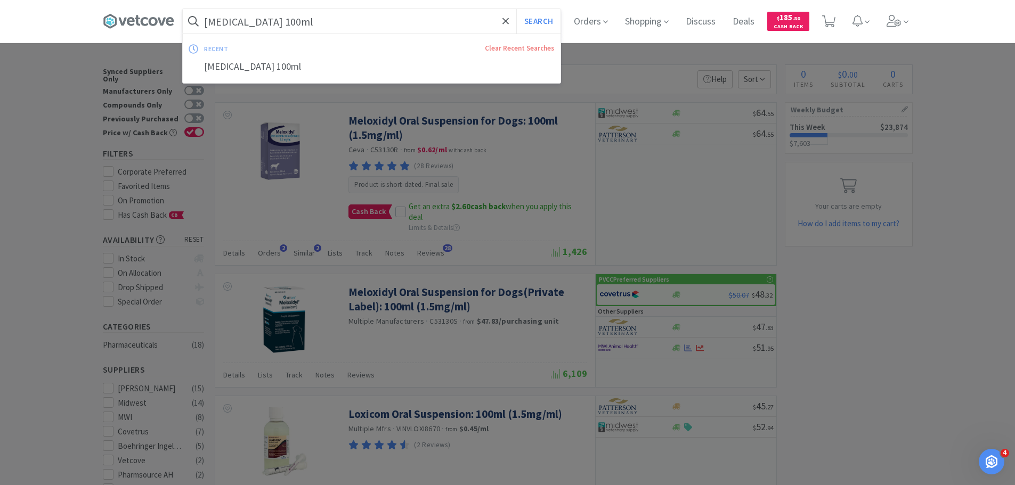
click at [322, 19] on input "[MEDICAL_DATA] 100ml" at bounding box center [372, 21] width 378 height 25
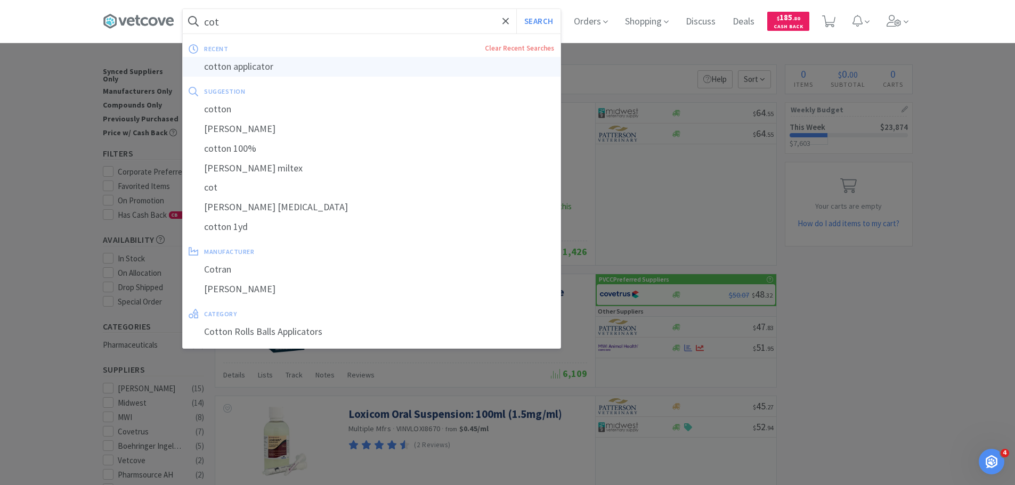
click at [322, 63] on div "cotton applicator" at bounding box center [372, 67] width 378 height 20
type input "cotton applicator"
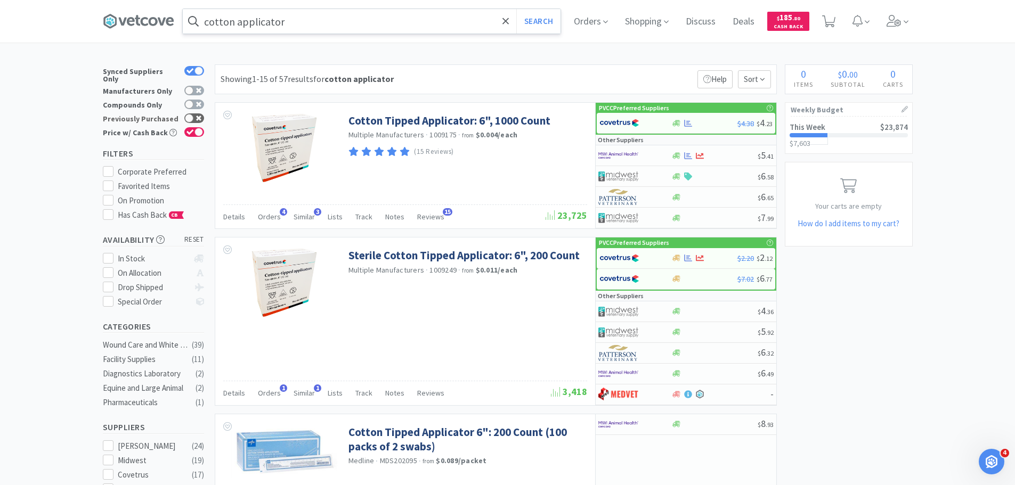
click at [200, 116] on icon at bounding box center [198, 118] width 5 height 5
checkbox input "true"
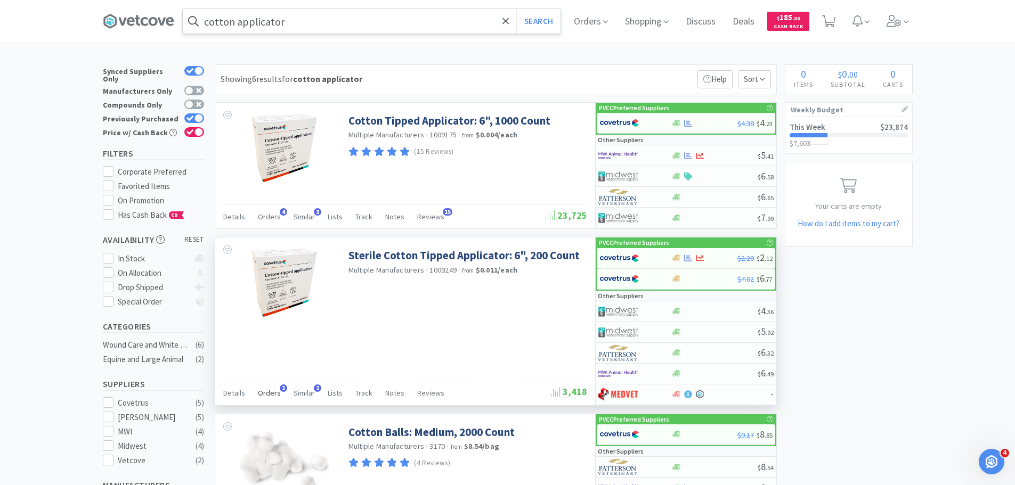
click at [267, 392] on span "Orders" at bounding box center [269, 393] width 23 height 10
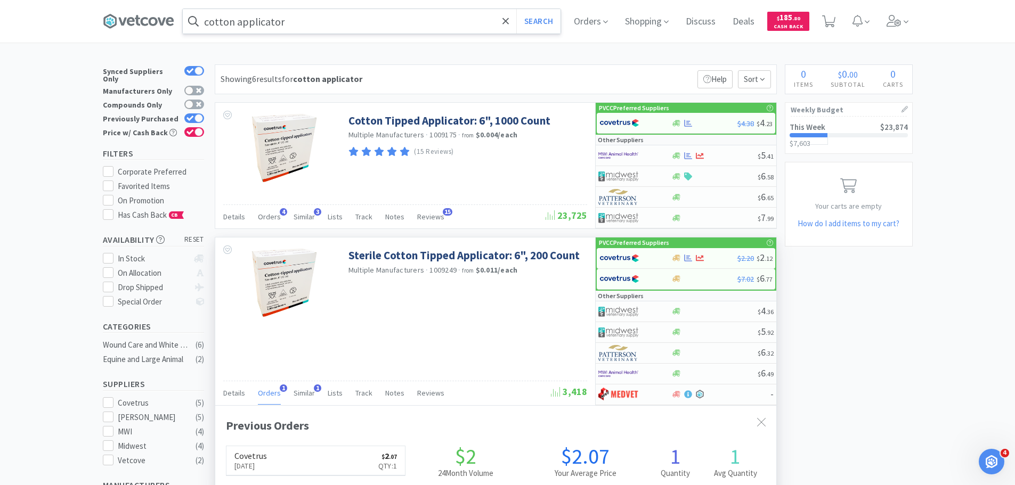
scroll to position [276, 561]
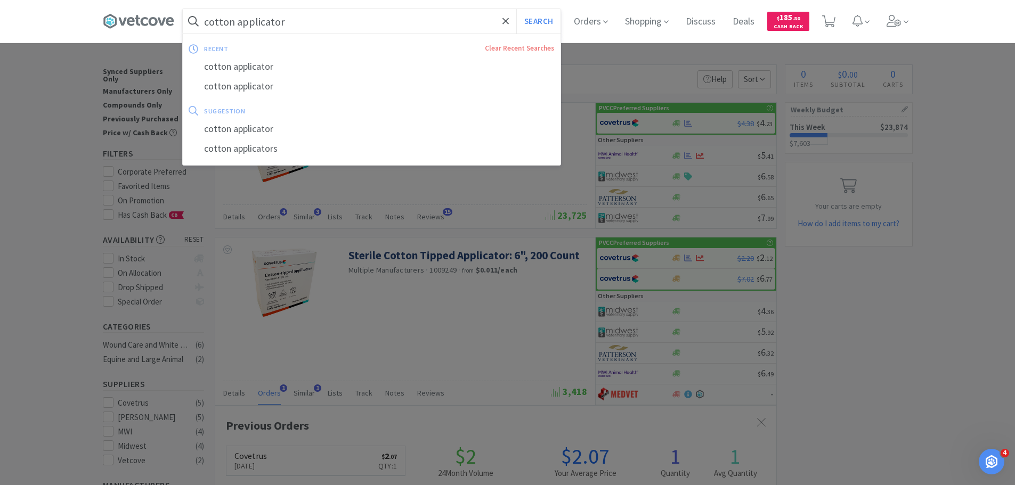
click at [360, 16] on input "cotton applicator" at bounding box center [372, 21] width 378 height 25
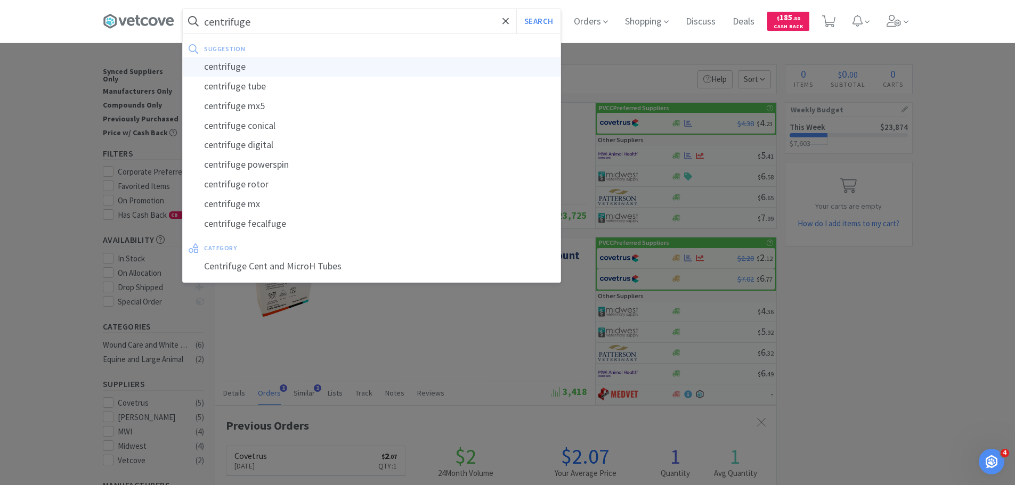
click at [347, 64] on div "centrifuge" at bounding box center [372, 67] width 378 height 20
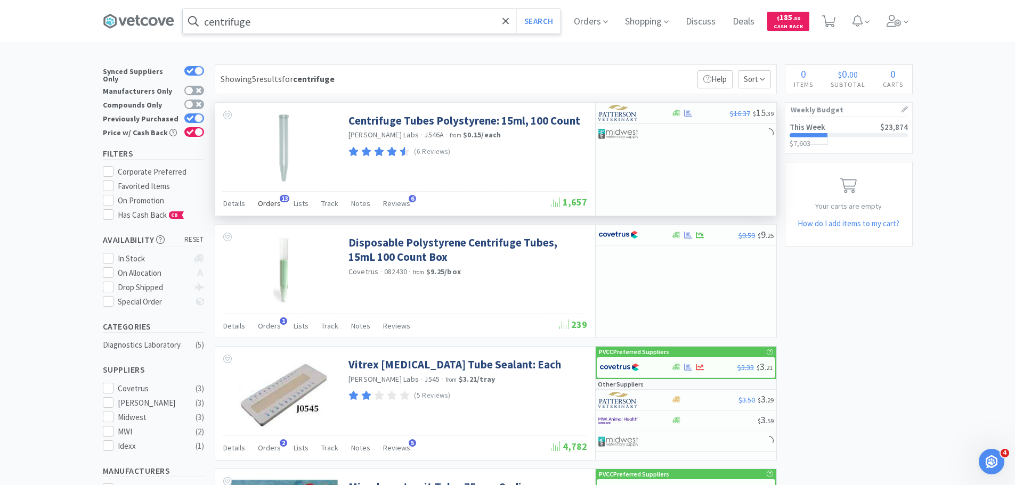
click at [265, 206] on span "Orders" at bounding box center [269, 204] width 23 height 10
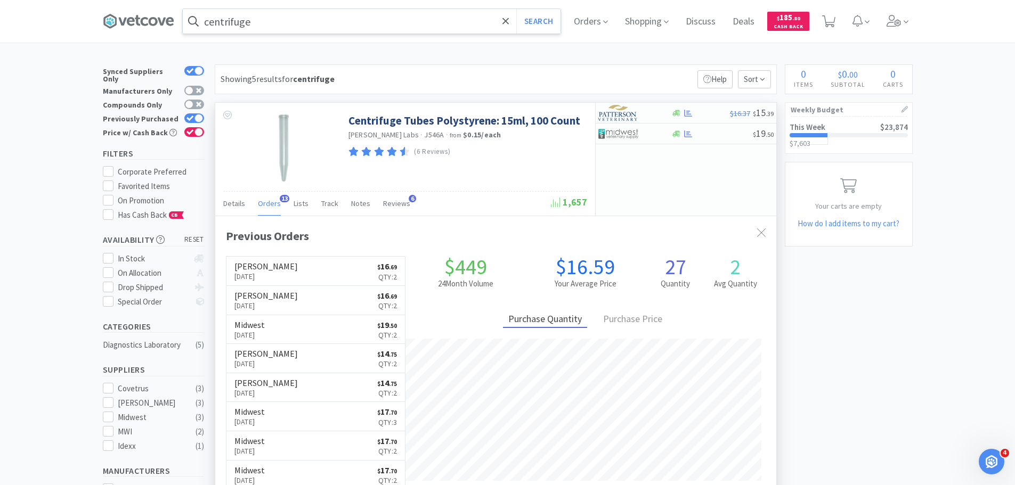
scroll to position [286, 561]
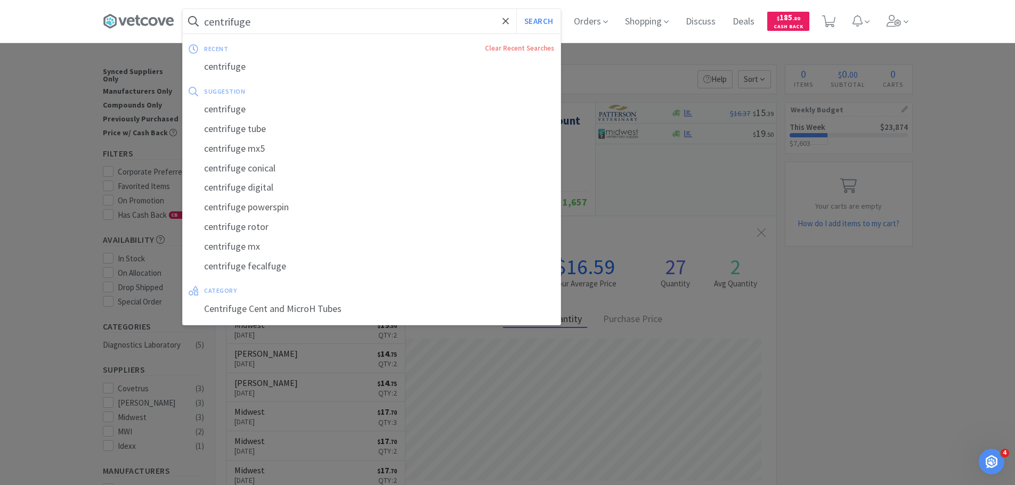
click at [410, 31] on input "centrifuge" at bounding box center [372, 21] width 378 height 25
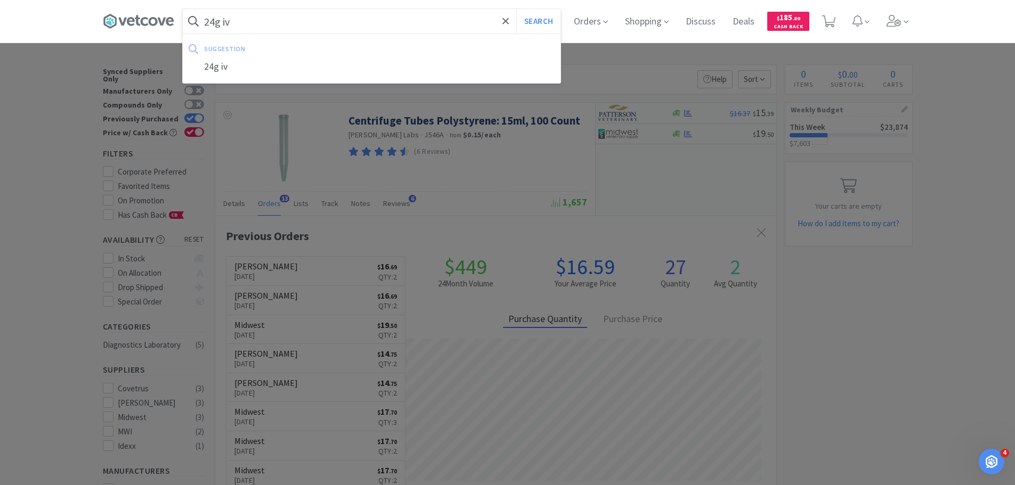
type input "24g iv"
click at [516, 9] on button "Search" at bounding box center [538, 21] width 44 height 25
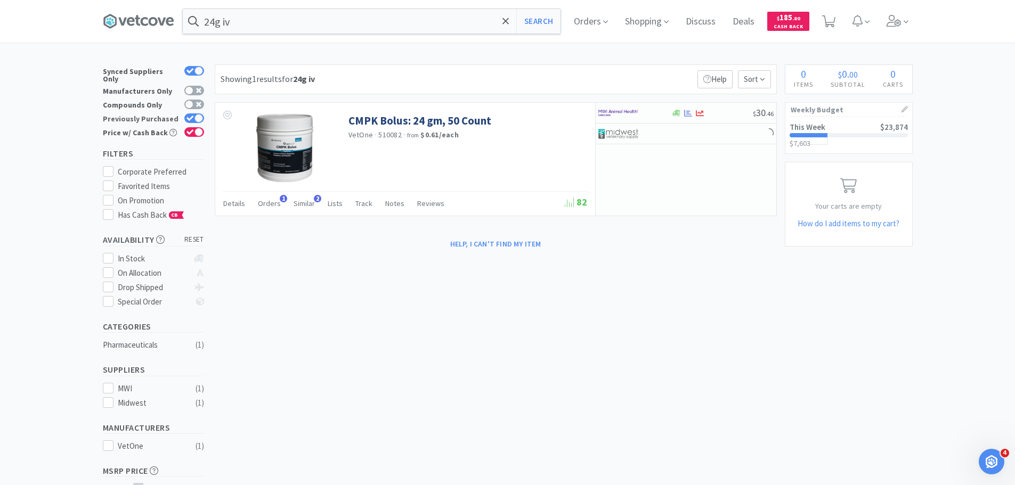
click at [193, 116] on icon at bounding box center [189, 119] width 7 height 6
checkbox input "false"
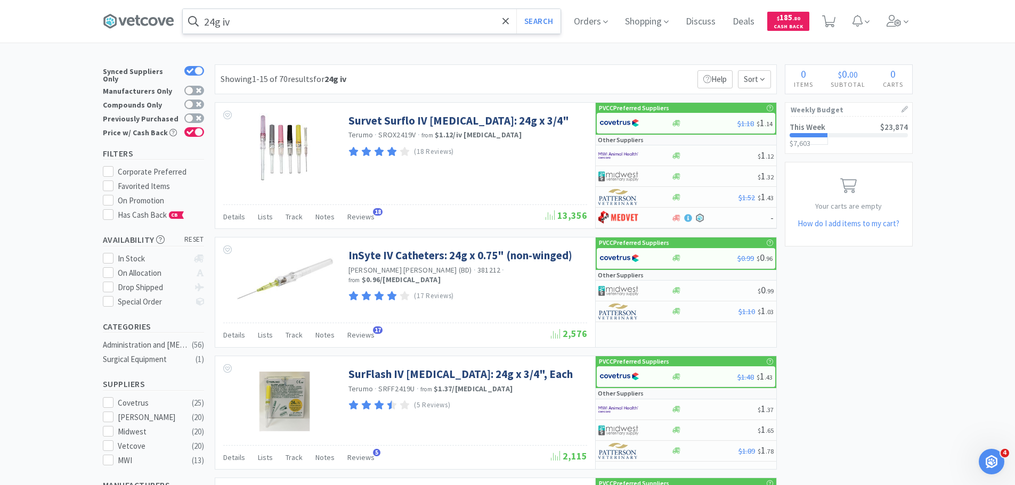
click at [420, 23] on input "24g iv" at bounding box center [372, 21] width 378 height 25
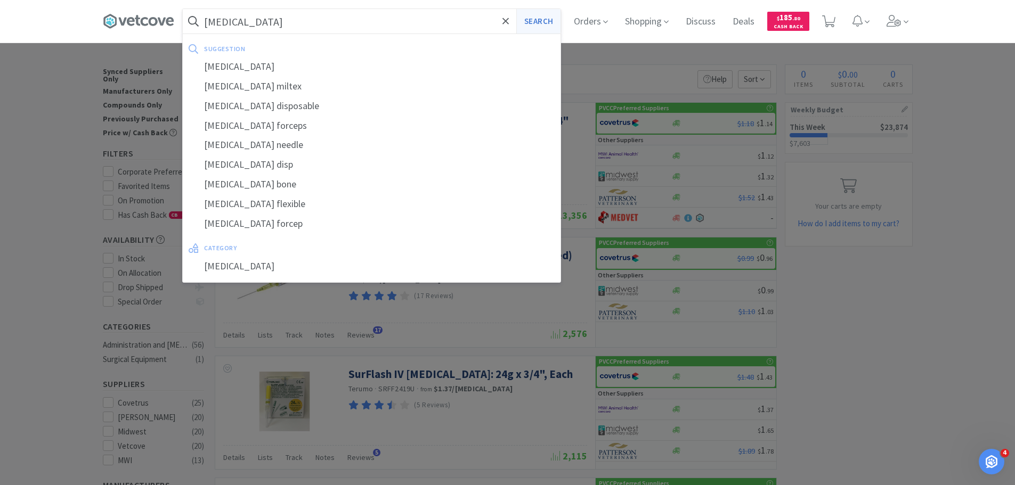
click at [547, 21] on button "Search" at bounding box center [538, 21] width 44 height 25
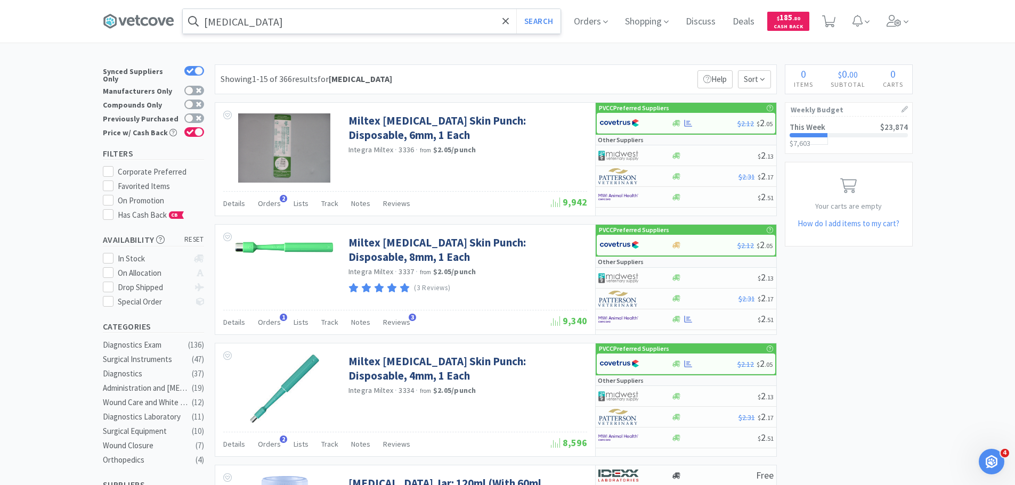
click at [339, 25] on input "[MEDICAL_DATA]" at bounding box center [372, 21] width 378 height 25
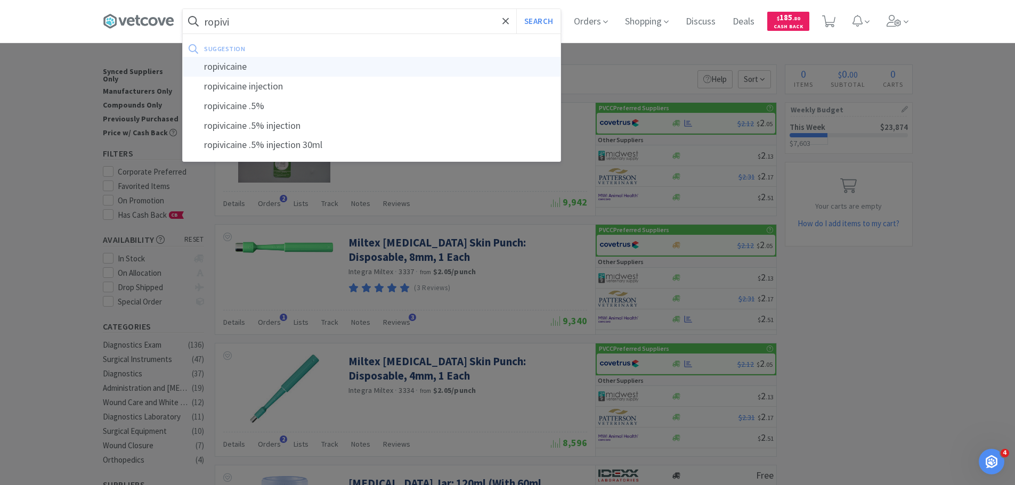
click at [339, 75] on div "ropivicaine" at bounding box center [372, 67] width 378 height 20
type input "ropivicaine"
